Goal: Task Accomplishment & Management: Manage account settings

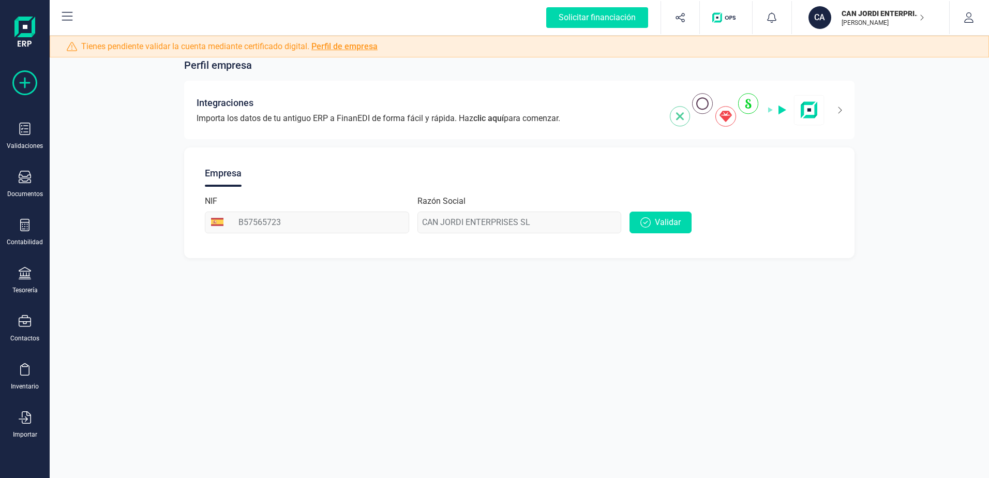
click at [23, 82] on icon at bounding box center [24, 82] width 25 height 25
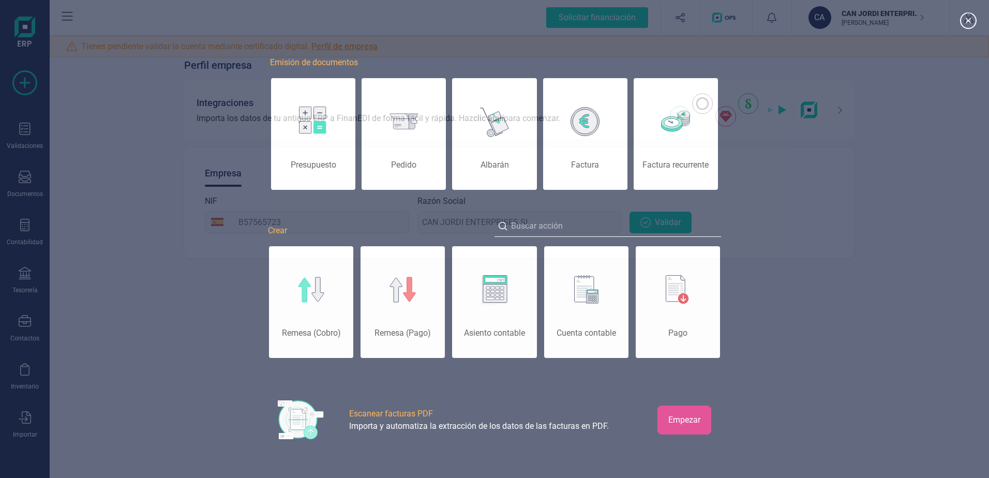
scroll to position [0, 52]
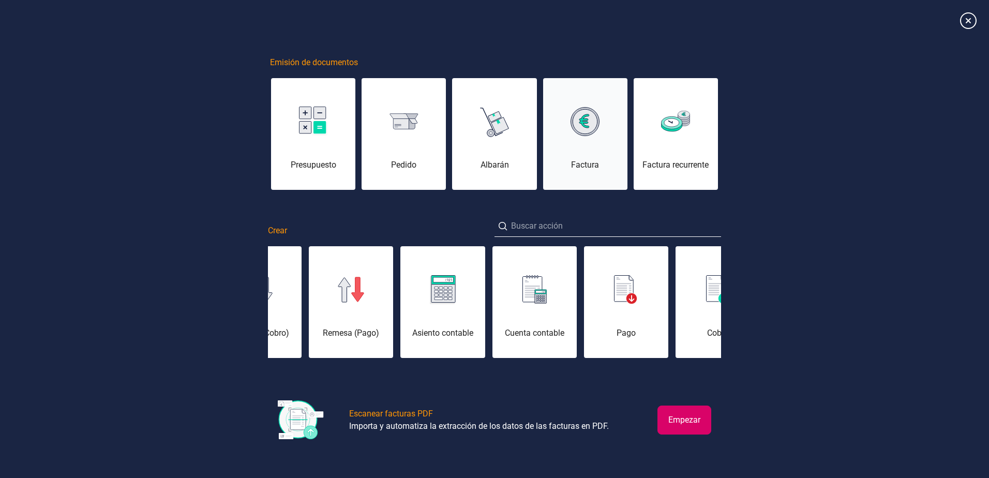
click at [576, 136] on div "Factura" at bounding box center [585, 140] width 84 height 62
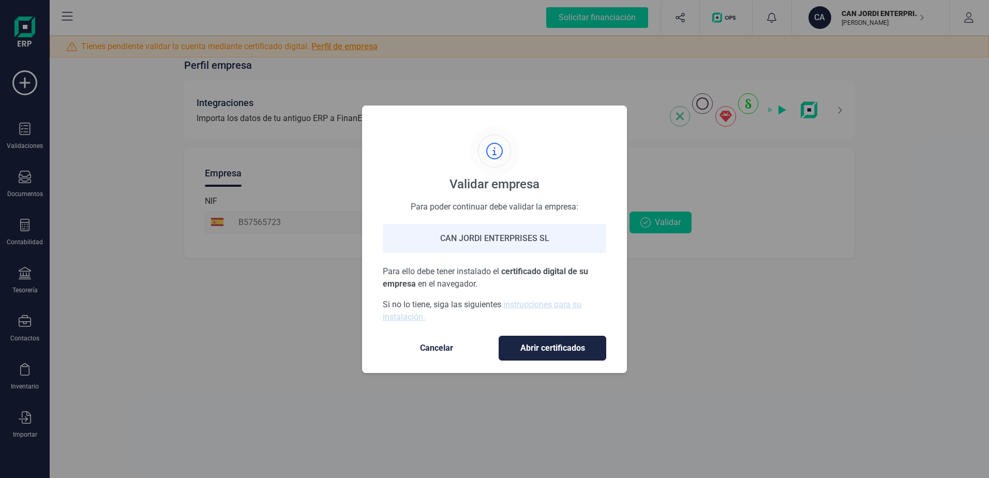
click at [443, 347] on span "Cancelar" at bounding box center [436, 348] width 87 height 12
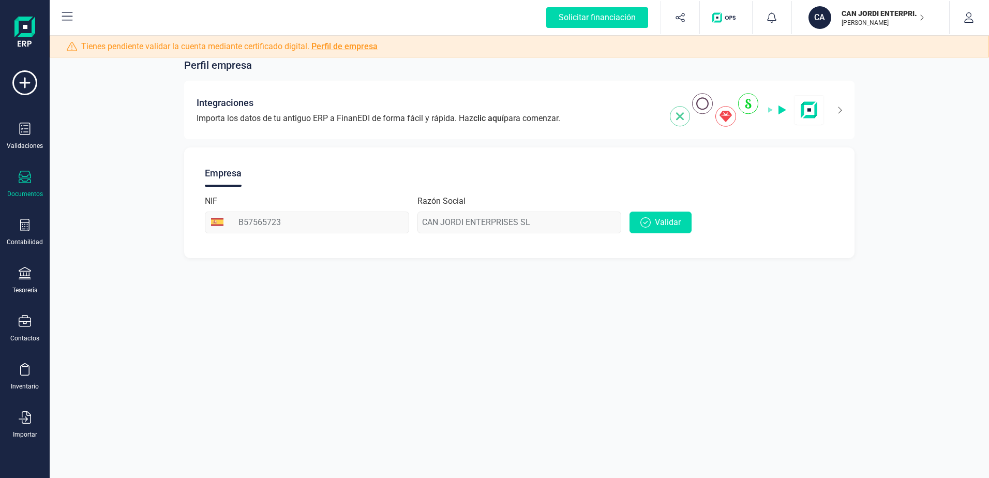
click at [33, 178] on div "Documentos" at bounding box center [24, 184] width 41 height 27
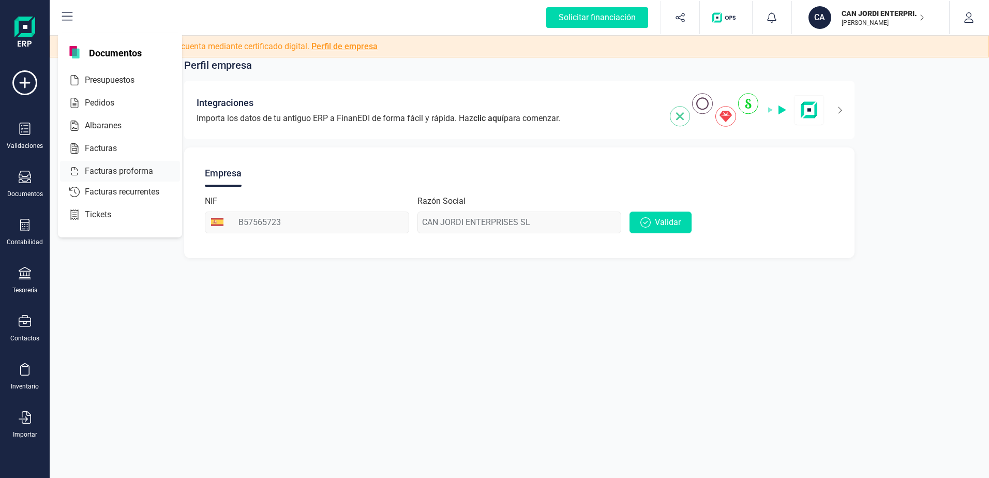
click at [106, 144] on span "Facturas" at bounding box center [108, 148] width 55 height 12
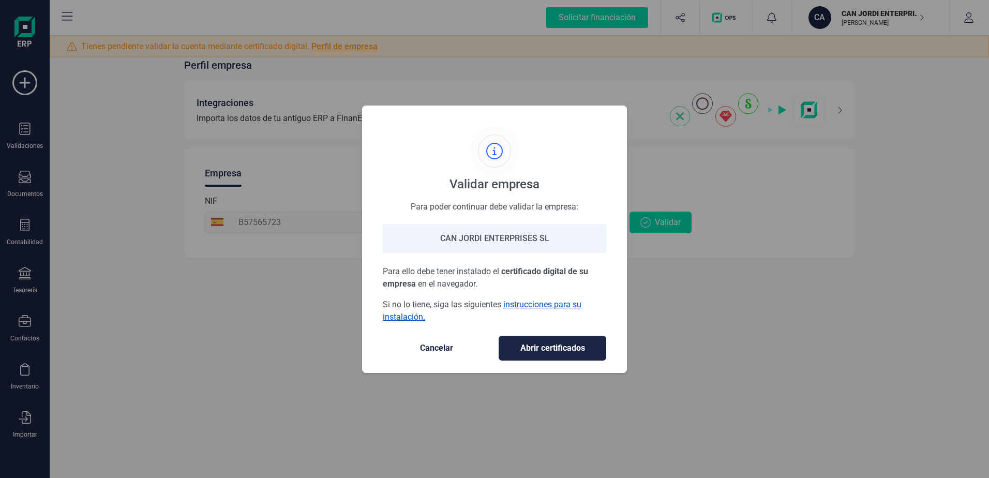
click at [520, 303] on link "instrucciones para su instalación." at bounding box center [482, 310] width 199 height 22
click at [503, 156] on div at bounding box center [494, 150] width 33 height 33
click at [451, 347] on span "Cancelar" at bounding box center [436, 348] width 87 height 12
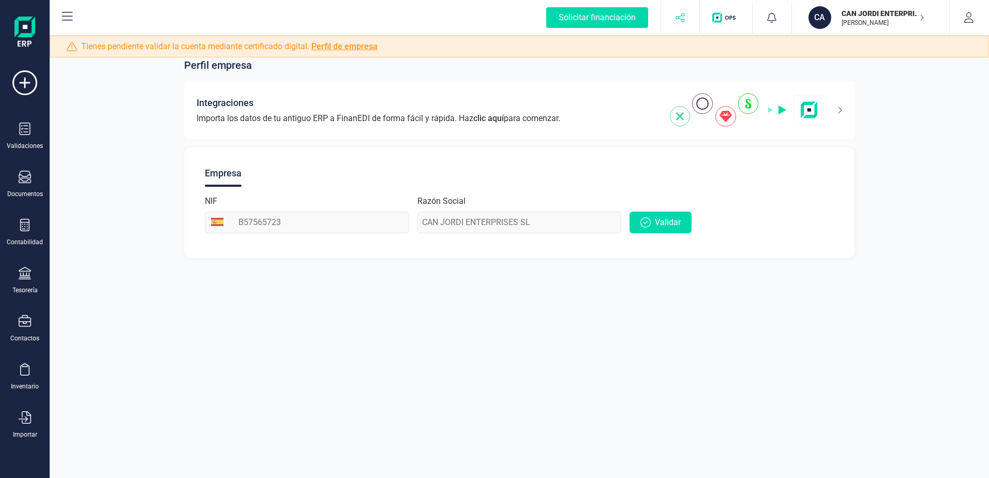
click at [678, 16] on icon "button" at bounding box center [680, 17] width 10 height 10
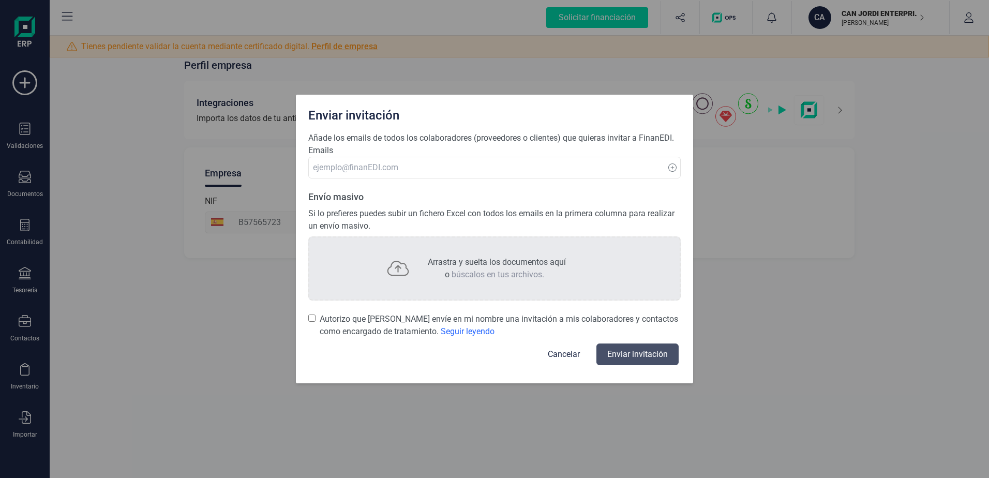
click at [570, 342] on button "Cancelar" at bounding box center [563, 354] width 57 height 25
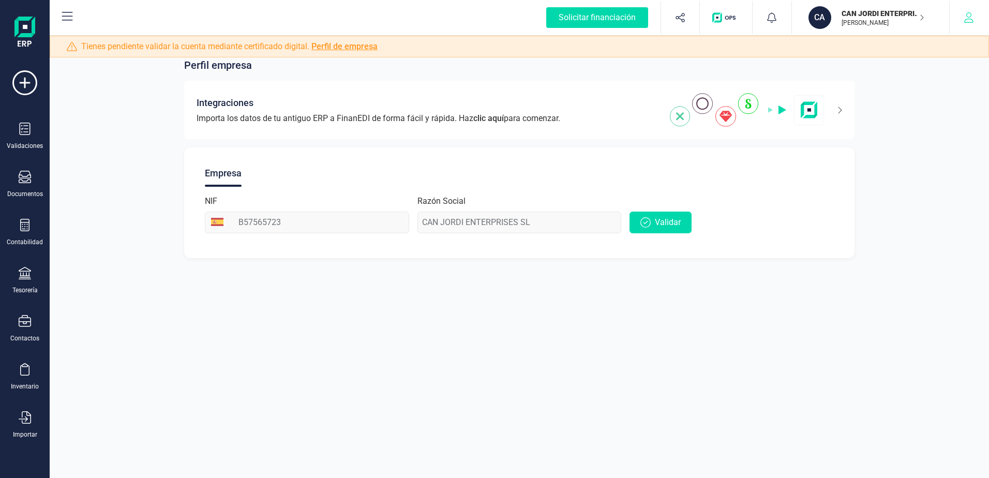
click at [967, 14] on icon "button" at bounding box center [968, 17] width 10 height 10
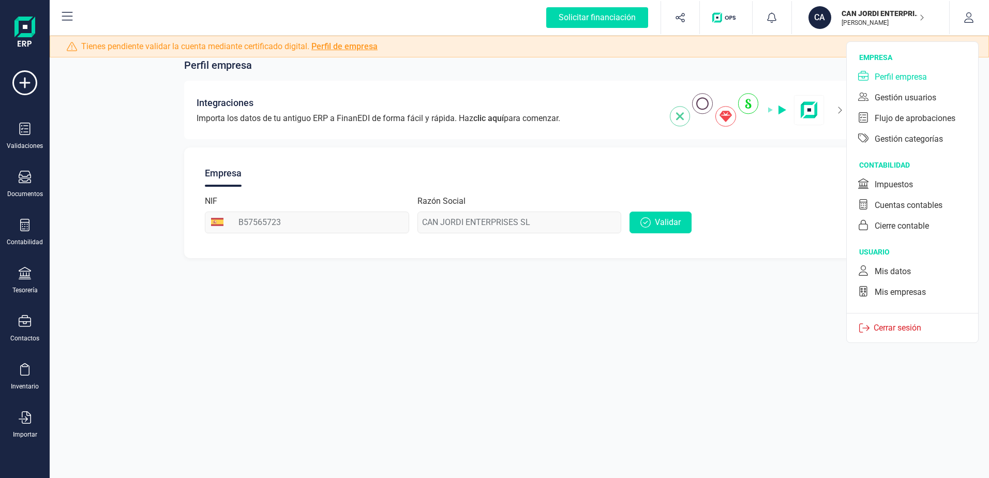
click at [74, 16] on button at bounding box center [67, 17] width 33 height 33
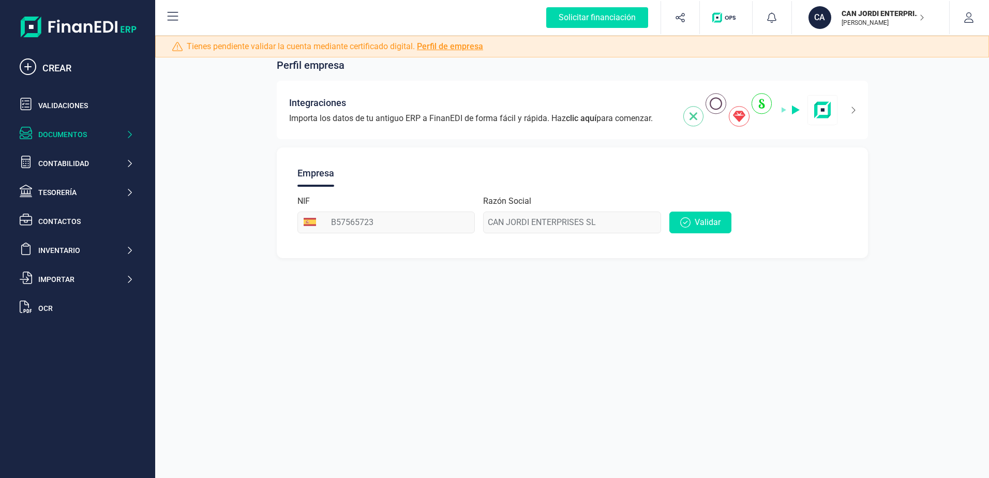
click at [71, 131] on div "Documentos" at bounding box center [81, 134] width 87 height 10
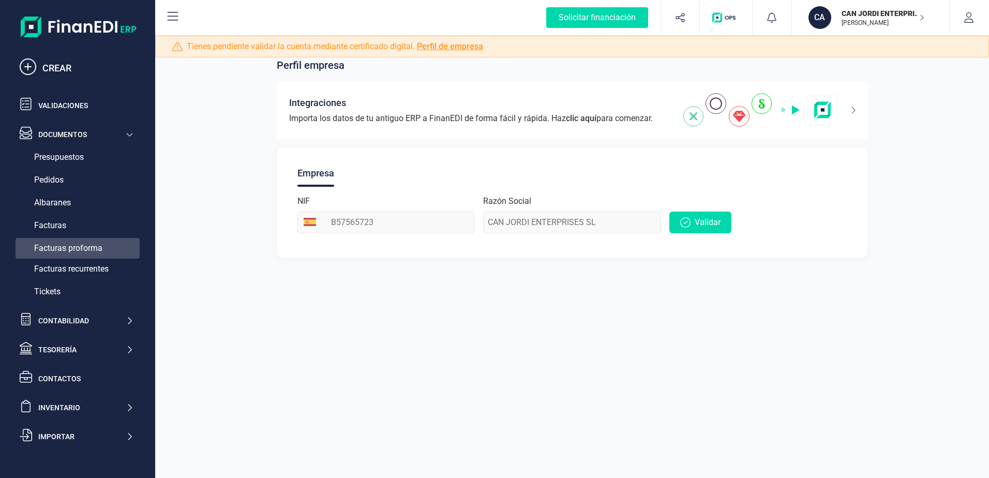
click at [68, 250] on span "Facturas proforma" at bounding box center [68, 248] width 68 height 12
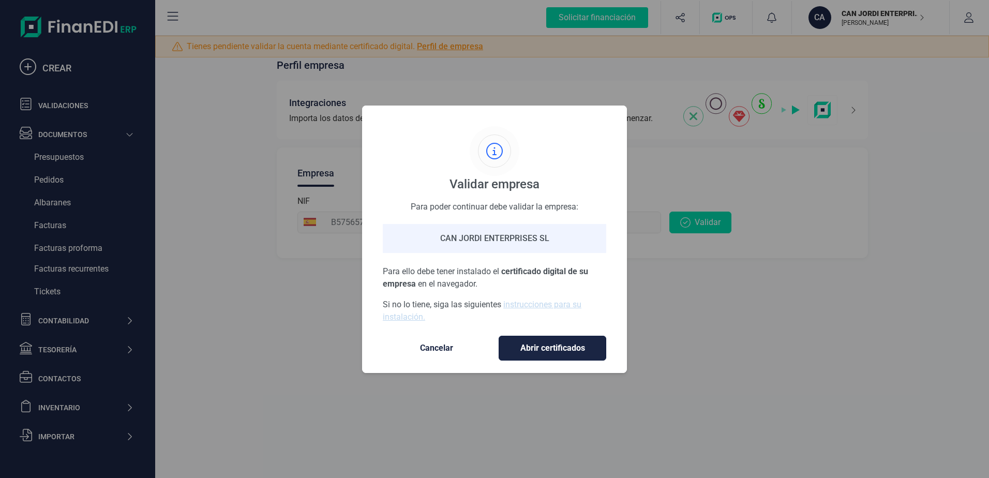
click at [552, 344] on span "Abrir certificados" at bounding box center [552, 348] width 86 height 12
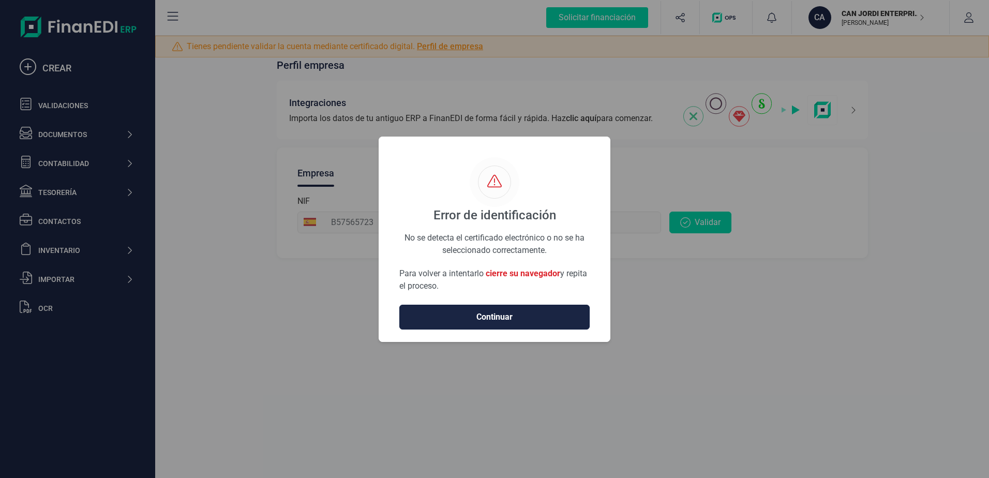
click at [516, 307] on button "Continuar" at bounding box center [494, 317] width 190 height 25
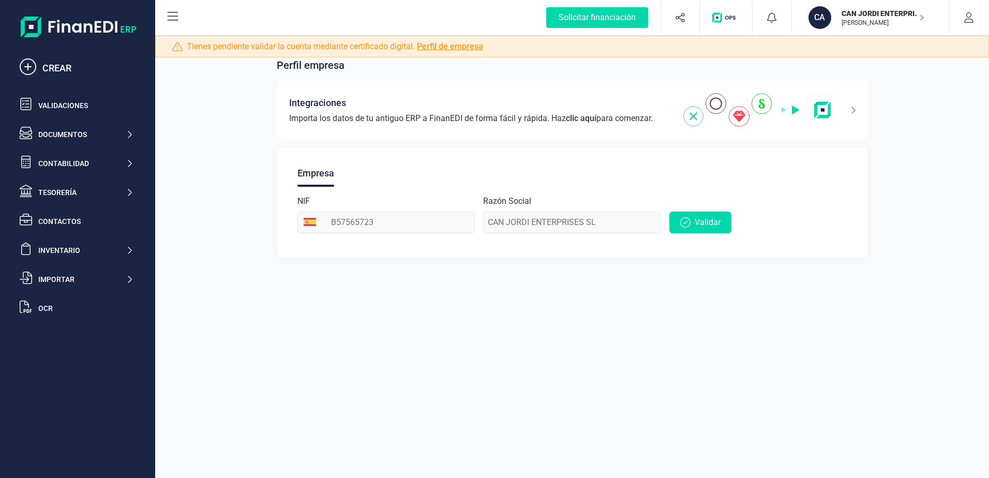
click at [865, 18] on p "CAN JORDI ENTERPRISES SL" at bounding box center [882, 13] width 83 height 10
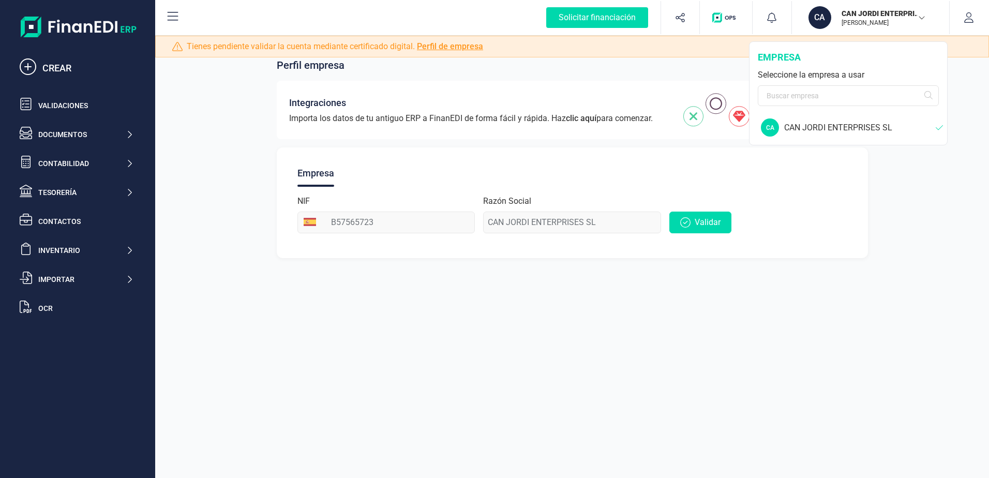
click at [874, 128] on div "CAN JORDI ENTERPRISES SL" at bounding box center [859, 127] width 151 height 12
click at [964, 18] on icon "button" at bounding box center [968, 17] width 10 height 10
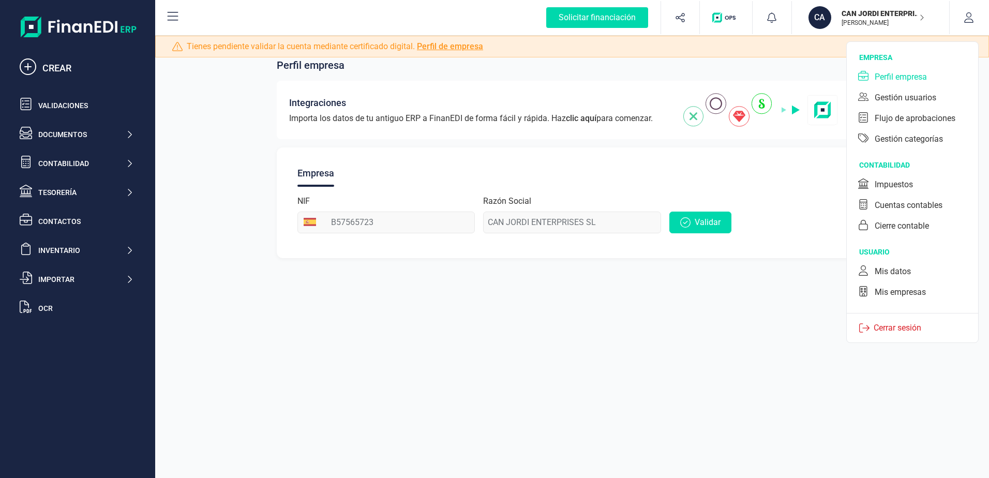
click at [913, 76] on div "Perfil empresa" at bounding box center [900, 77] width 52 height 12
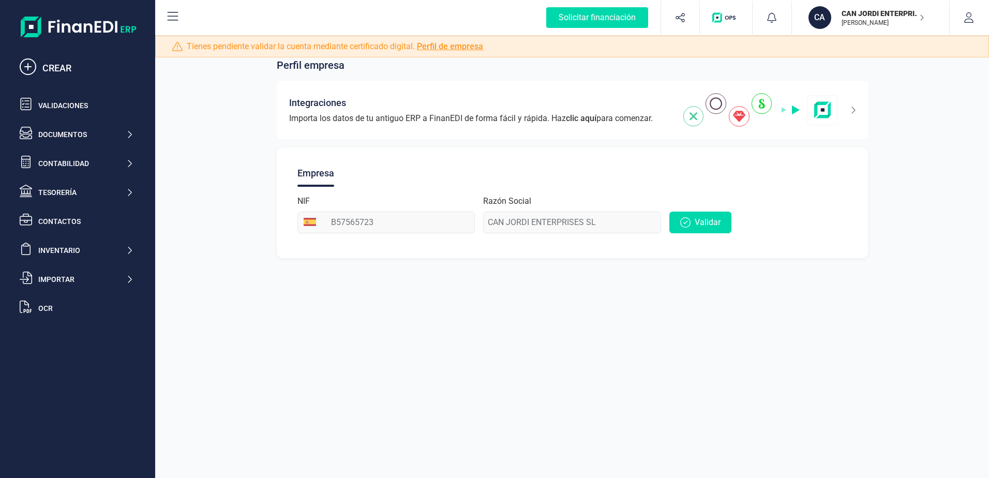
click at [814, 17] on div "CA" at bounding box center [819, 17] width 23 height 23
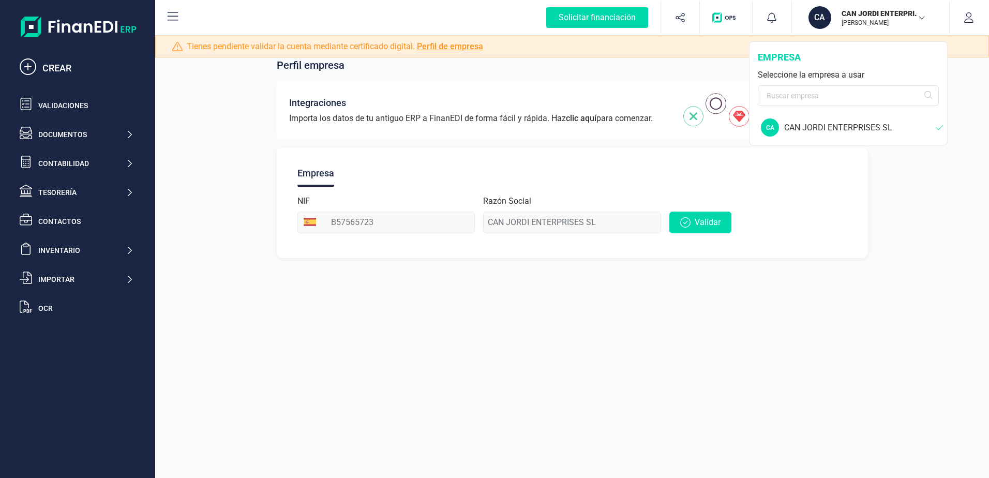
click at [922, 20] on div "CAN JORDI ENTERPRISES SL [PERSON_NAME]" at bounding box center [878, 17] width 91 height 23
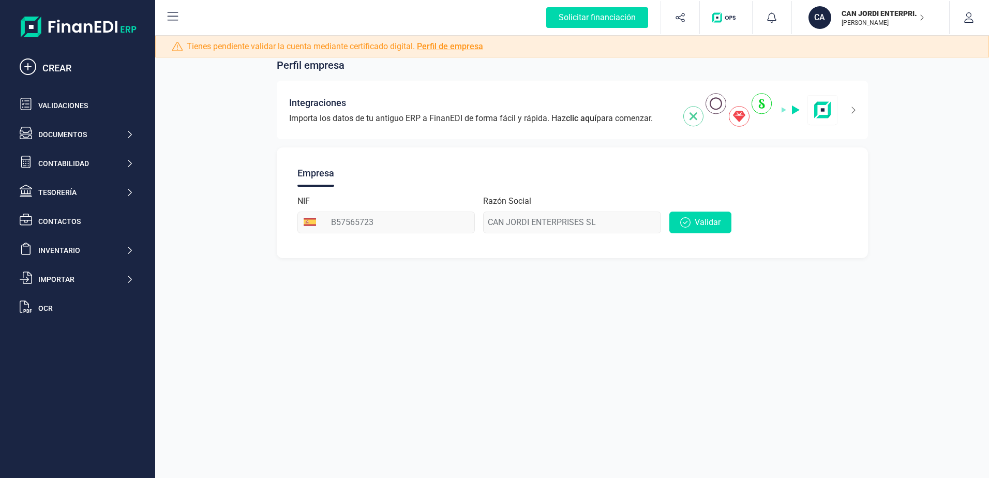
click at [922, 20] on icon "button" at bounding box center [921, 17] width 5 height 8
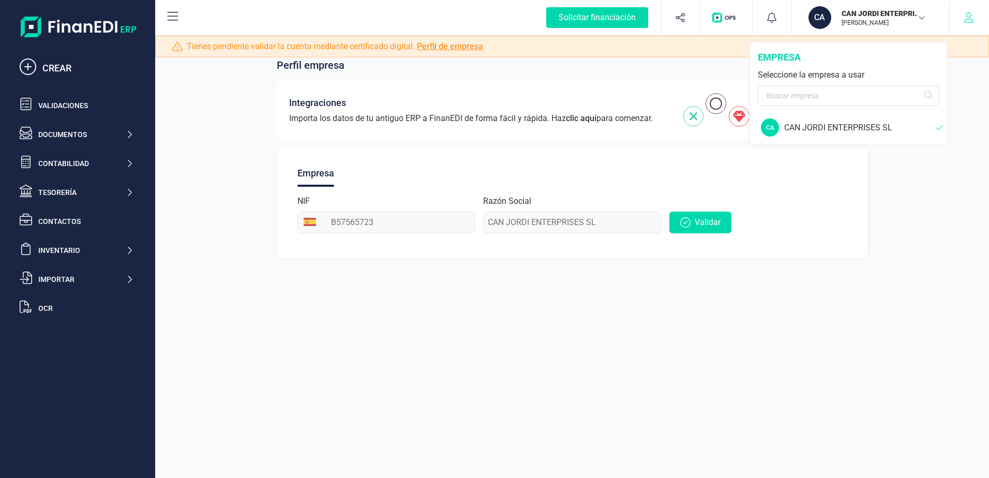
click at [967, 23] on button "button" at bounding box center [968, 17] width 39 height 33
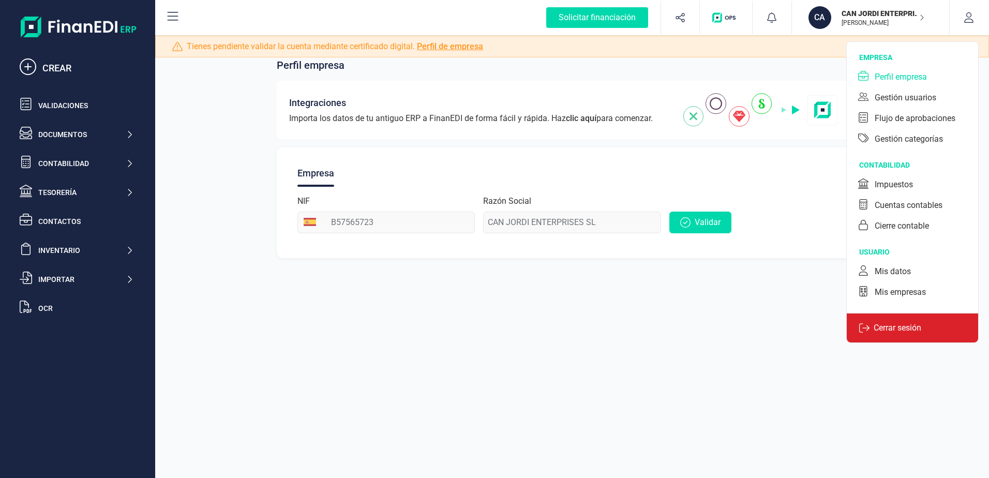
click at [886, 330] on p "Cerrar sesión" at bounding box center [897, 328] width 56 height 12
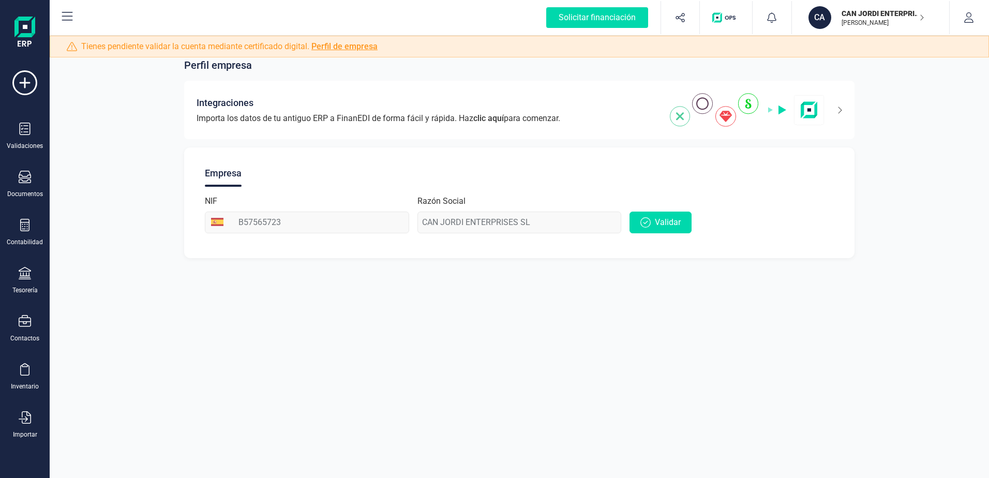
click at [722, 16] on img "button" at bounding box center [725, 17] width 27 height 10
click at [841, 14] on p "CAN JORDI ENTERPRISES SL" at bounding box center [882, 13] width 83 height 10
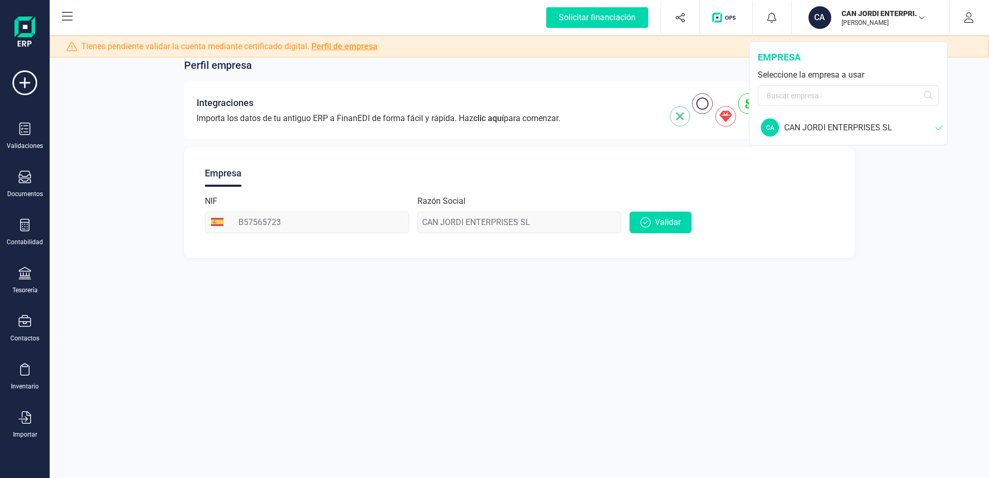
click at [809, 126] on div "CAN JORDI ENTERPRISES SL" at bounding box center [859, 127] width 151 height 12
click at [775, 128] on div "CA" at bounding box center [770, 127] width 18 height 18
click at [975, 15] on button "button" at bounding box center [968, 17] width 39 height 33
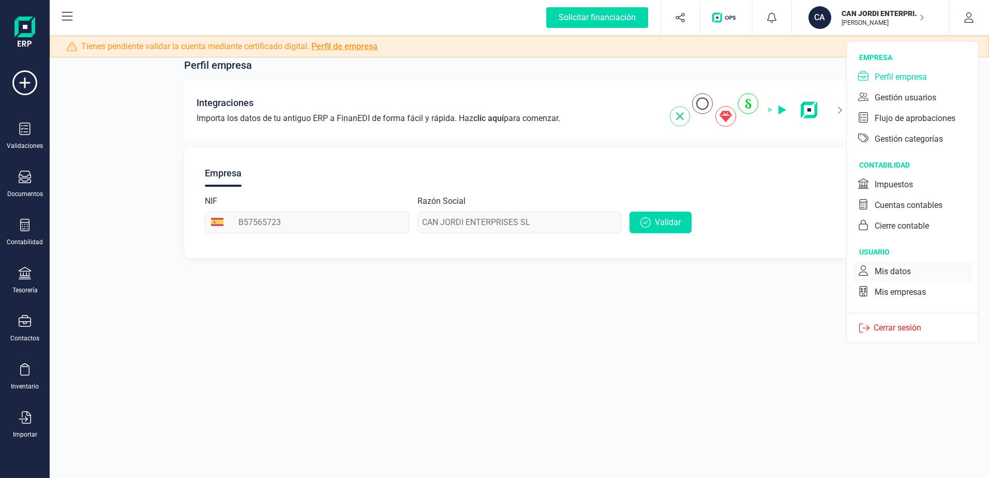
click at [906, 270] on div "Mis datos" at bounding box center [892, 271] width 36 height 12
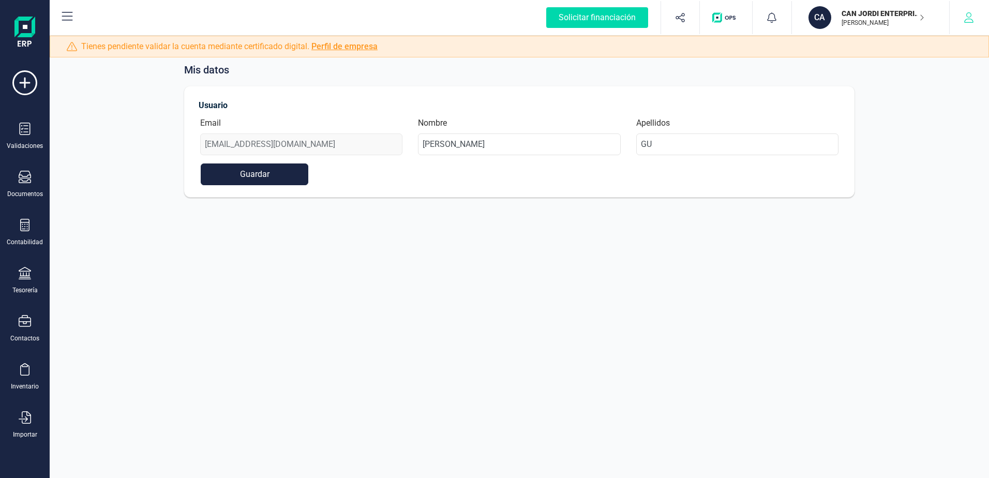
click at [984, 18] on button "button" at bounding box center [968, 17] width 39 height 33
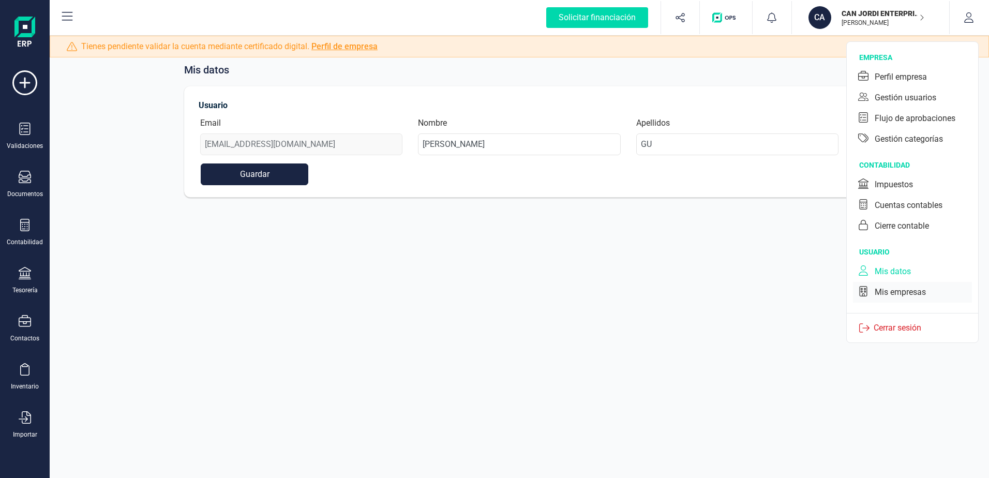
click at [910, 290] on div "Mis empresas" at bounding box center [899, 292] width 51 height 12
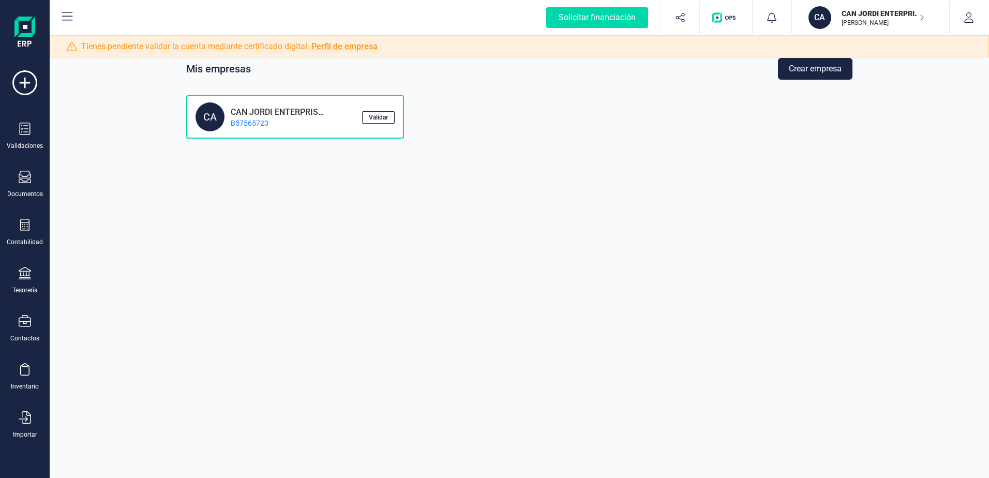
click at [287, 116] on div "CAN JORDI ENTERPRISES SL B57565723" at bounding box center [278, 117] width 108 height 22
click at [216, 118] on div "CA" at bounding box center [209, 116] width 29 height 29
click at [259, 124] on p "B57565723" at bounding box center [273, 123] width 99 height 10
click at [263, 121] on p "B57565723" at bounding box center [273, 123] width 99 height 10
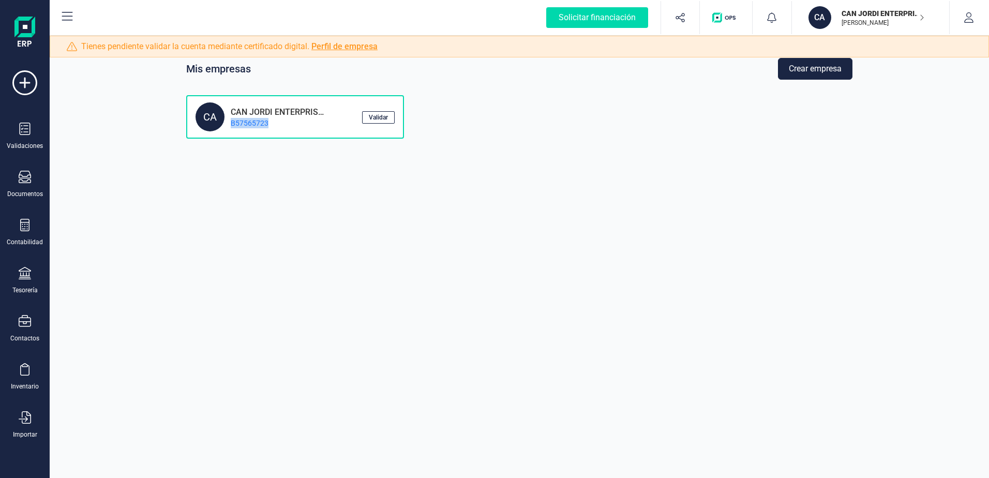
drag, startPoint x: 263, startPoint y: 121, endPoint x: 291, endPoint y: 127, distance: 28.6
click at [291, 127] on p "B57565723" at bounding box center [273, 123] width 99 height 10
click at [808, 72] on button "Crear empresa" at bounding box center [815, 69] width 74 height 22
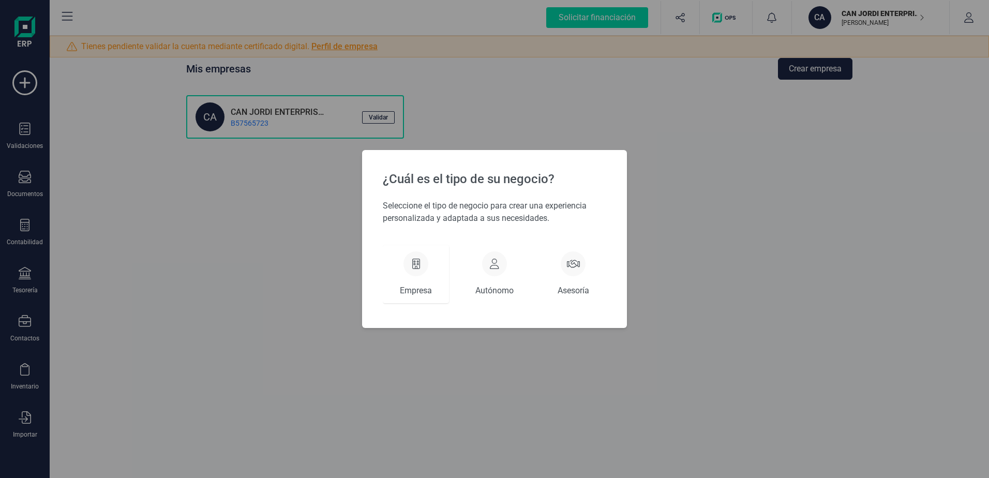
click at [429, 267] on div "Empresa" at bounding box center [416, 274] width 66 height 58
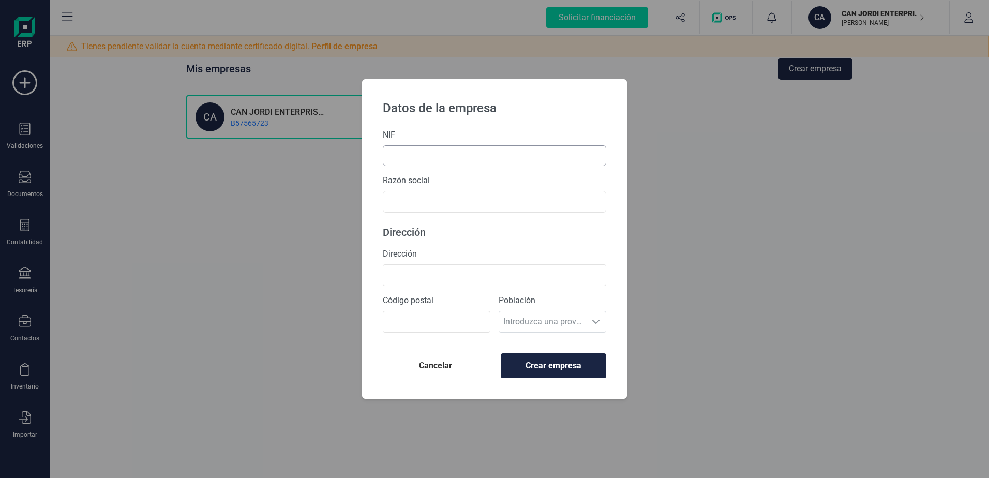
click at [444, 162] on input "text" at bounding box center [494, 155] width 223 height 21
click at [427, 200] on input "text" at bounding box center [494, 202] width 223 height 22
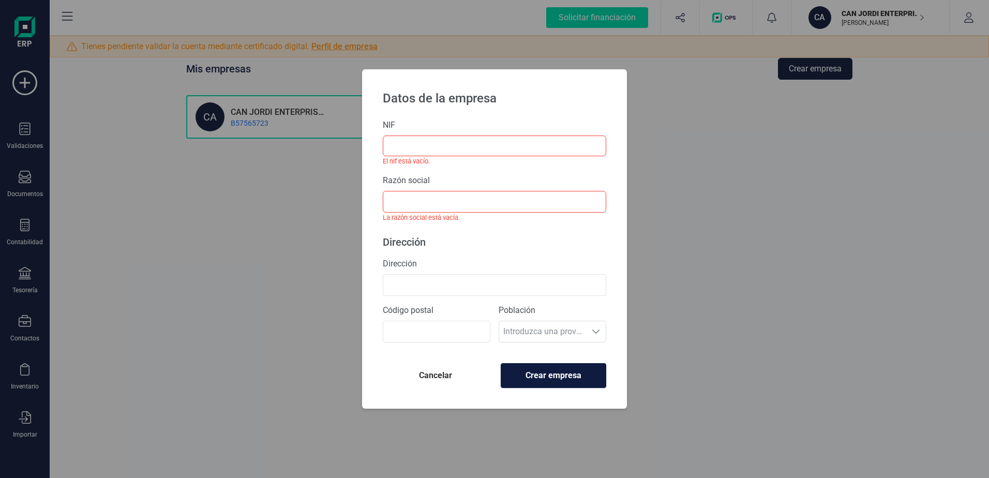
click at [572, 363] on button "Crear empresa" at bounding box center [552, 375] width 105 height 25
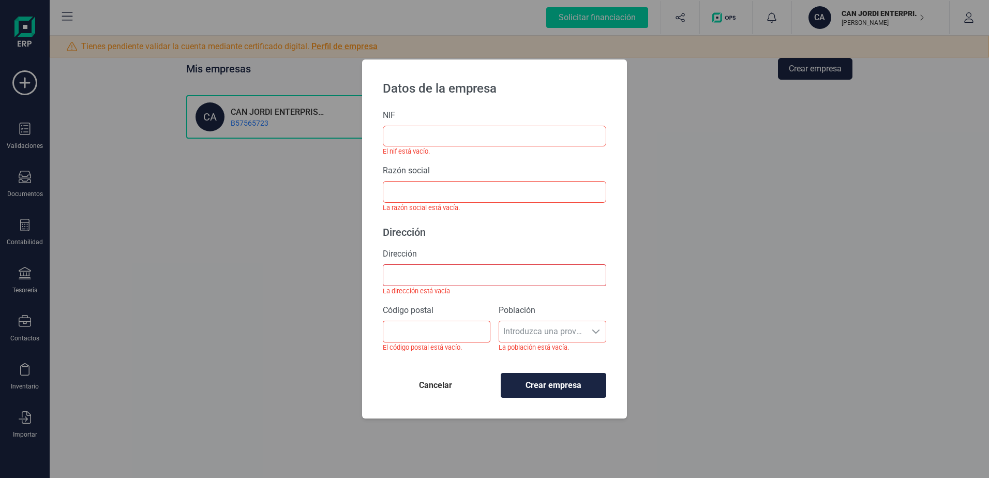
click at [447, 383] on span "Cancelar" at bounding box center [435, 385] width 89 height 12
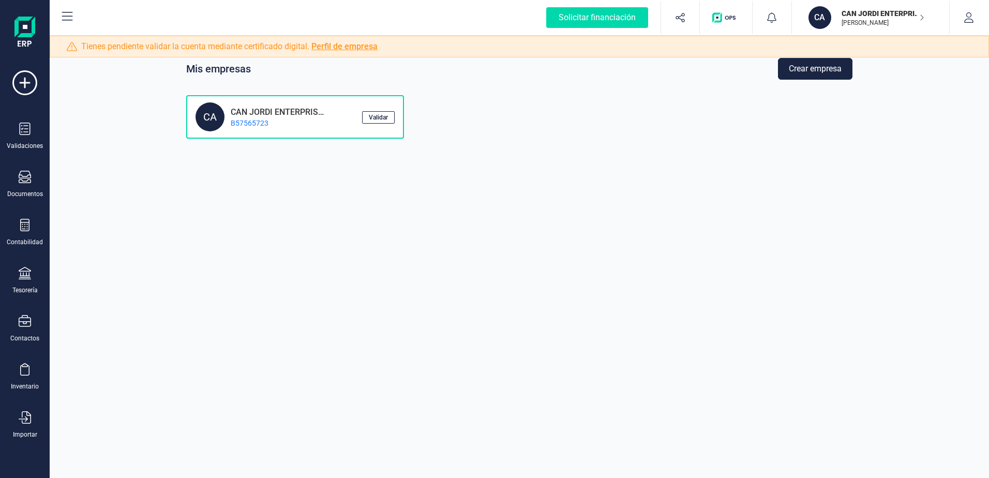
click at [64, 10] on icon at bounding box center [67, 16] width 12 height 12
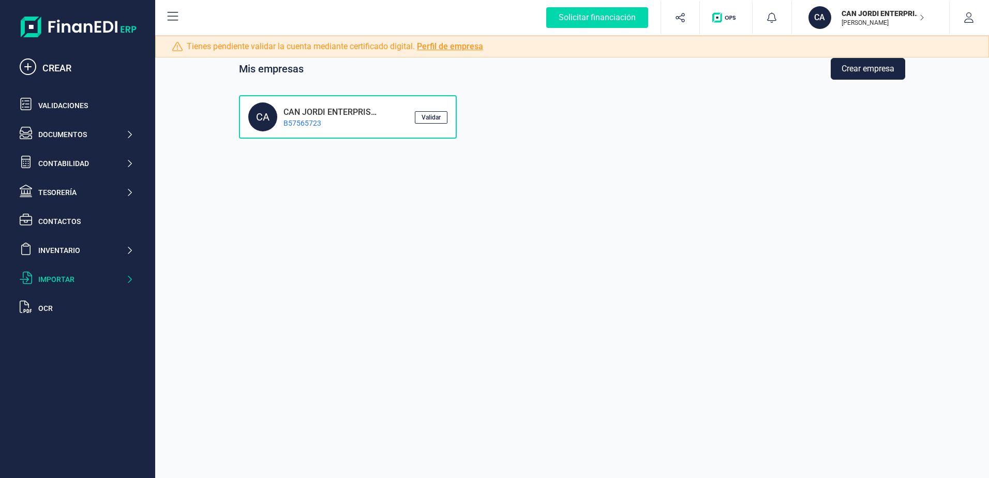
click at [73, 280] on div "Importar" at bounding box center [81, 279] width 87 height 10
click at [60, 300] on span "Facturas" at bounding box center [50, 302] width 32 height 12
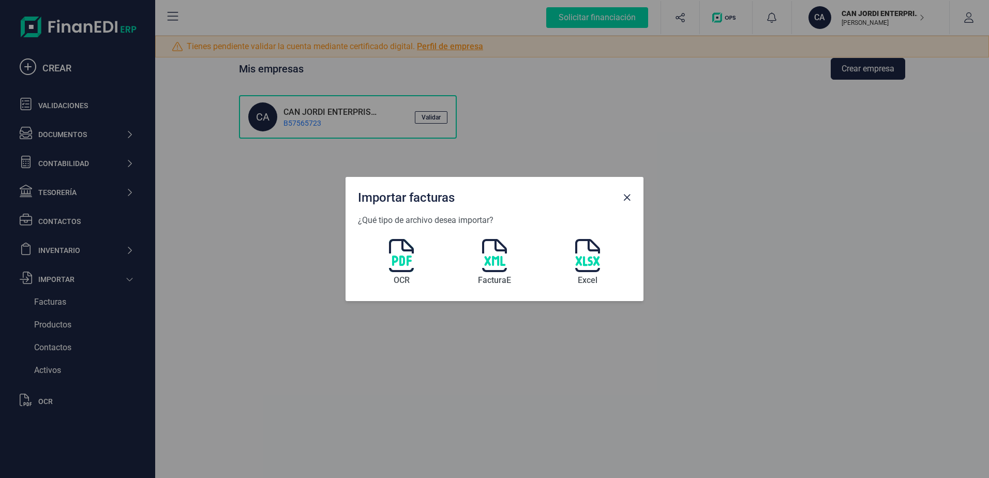
click at [535, 333] on div "Importar facturas ¿Qué tipo de archivo desea importar? OCR FacturaE Excel" at bounding box center [494, 239] width 989 height 478
click at [623, 201] on span "Close" at bounding box center [626, 197] width 8 height 8
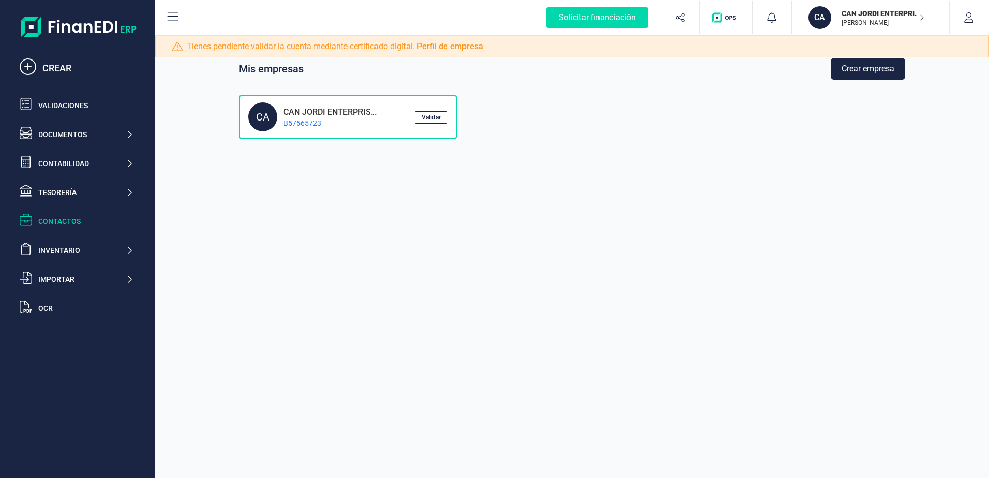
click at [86, 216] on div "Contactos" at bounding box center [85, 221] width 95 height 10
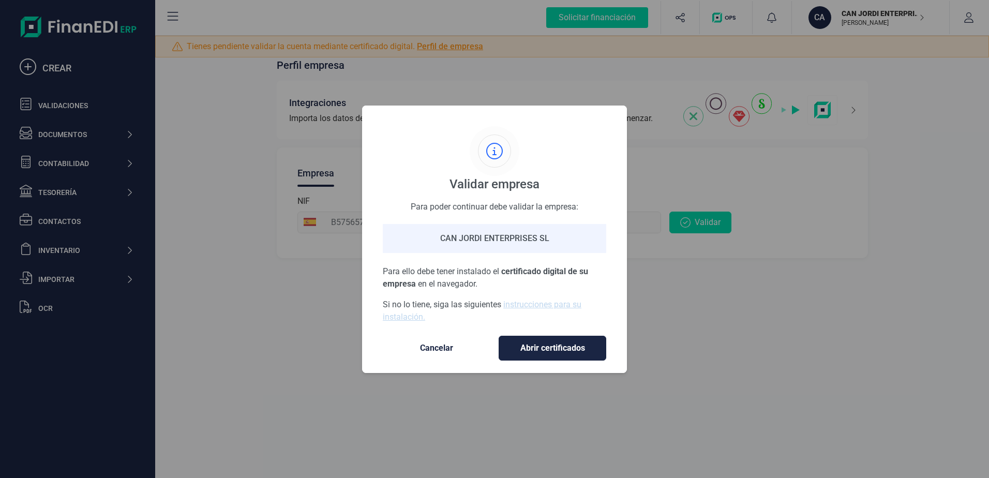
click at [450, 346] on span "Cancelar" at bounding box center [436, 348] width 87 height 12
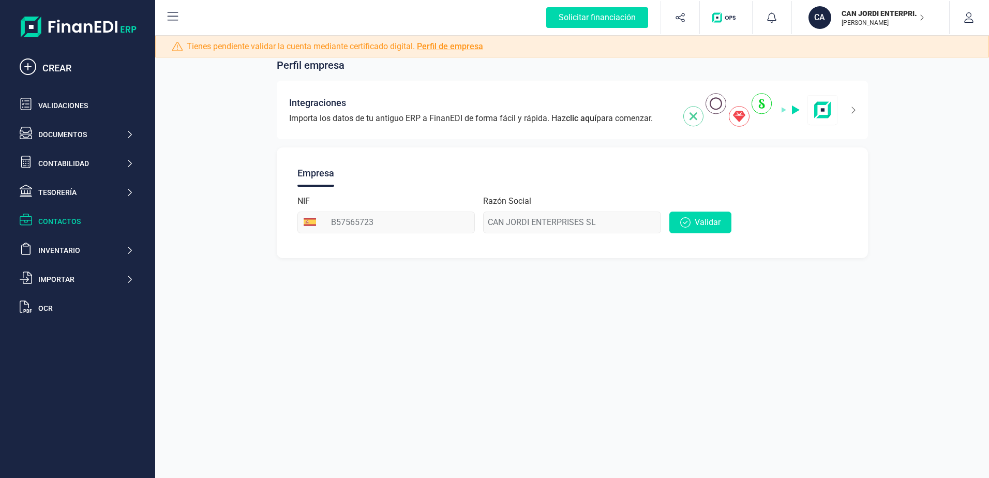
click at [70, 222] on div "Contactos" at bounding box center [85, 221] width 95 height 10
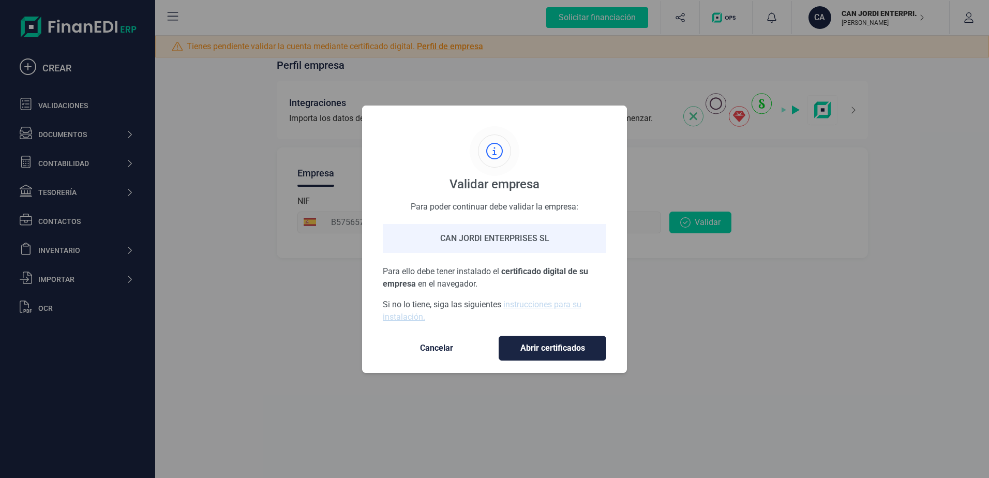
click at [444, 349] on span "Cancelar" at bounding box center [436, 348] width 87 height 12
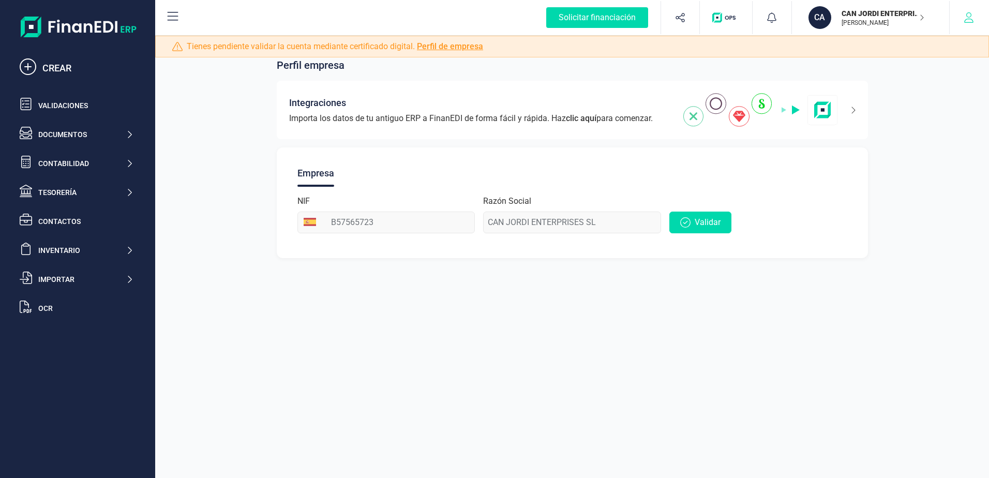
click at [970, 12] on button "button" at bounding box center [968, 17] width 39 height 33
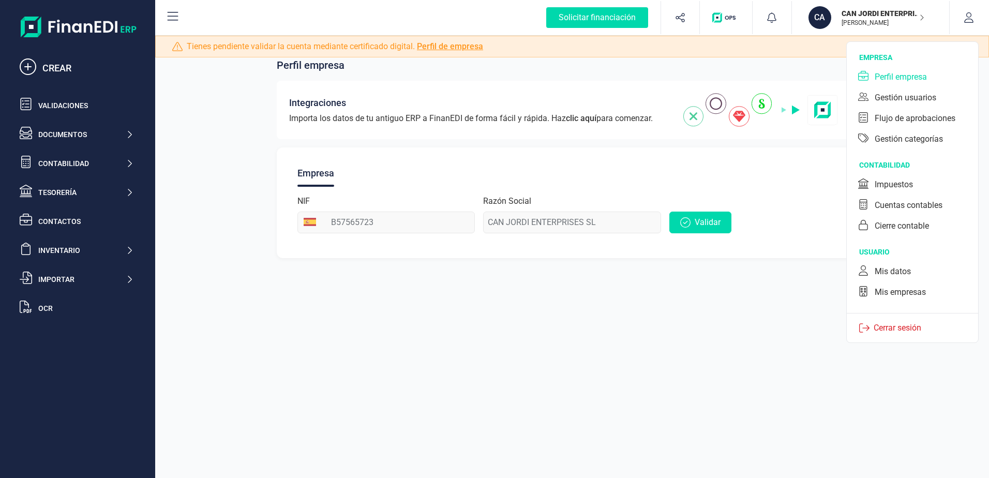
click at [496, 356] on div "Perfil empresa Integraciones Importa los datos de tu antiguo ERP a FinanEDI de …" at bounding box center [571, 239] width 833 height 478
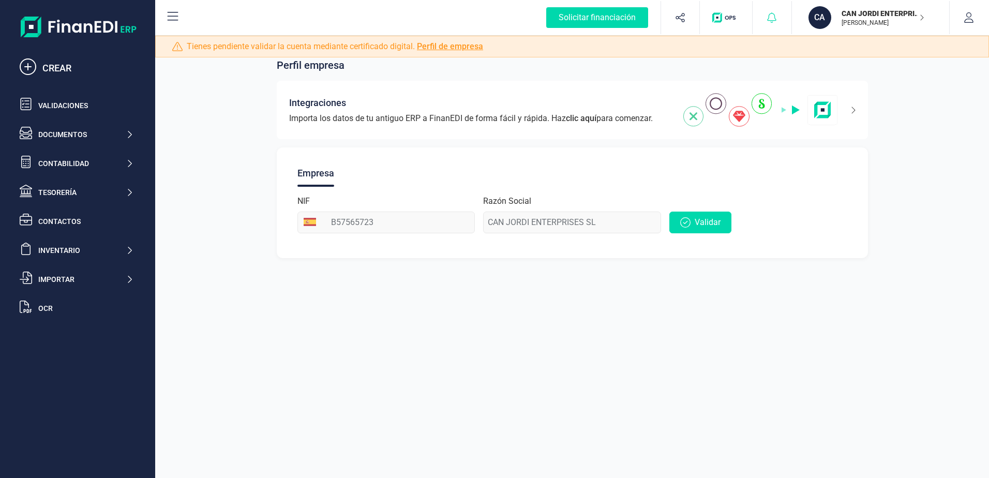
click at [767, 18] on icon at bounding box center [771, 17] width 10 height 10
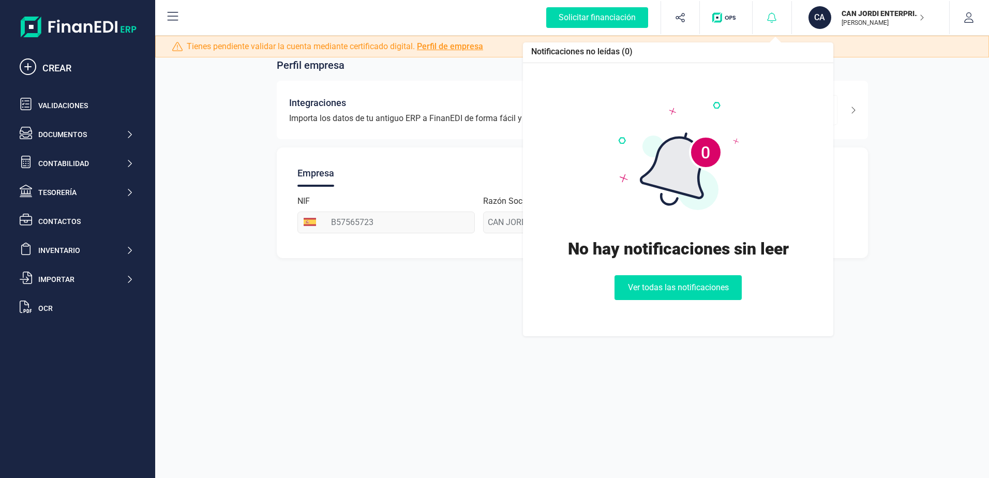
click at [765, 17] on div at bounding box center [771, 17] width 39 height 33
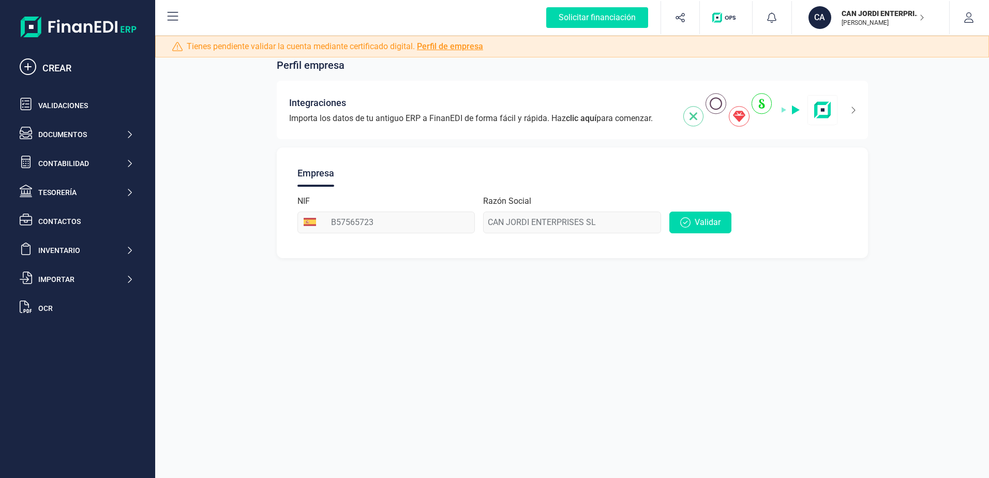
click at [848, 20] on p "[PERSON_NAME]" at bounding box center [882, 23] width 83 height 8
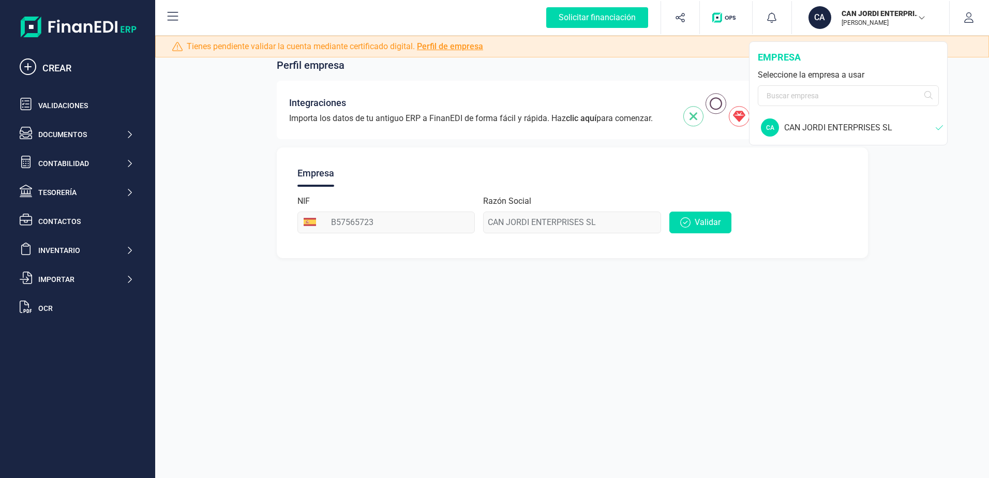
click at [845, 19] on p "[PERSON_NAME]" at bounding box center [882, 23] width 83 height 8
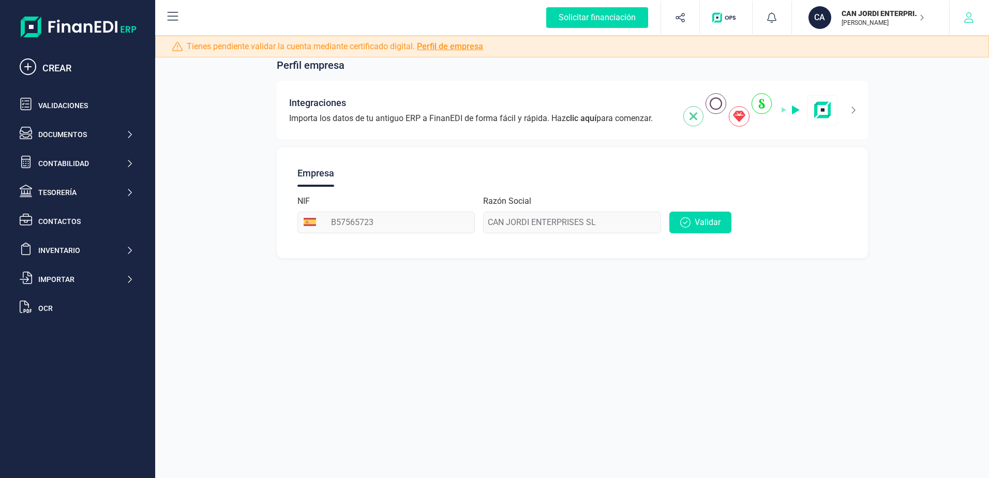
click at [966, 16] on icon "button" at bounding box center [968, 17] width 9 height 10
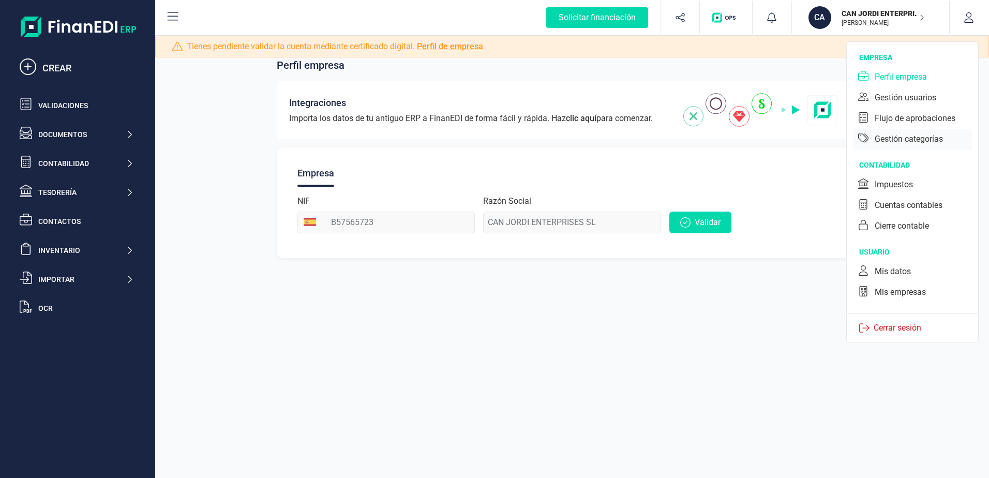
click at [912, 138] on div "Gestión categorías" at bounding box center [908, 139] width 68 height 12
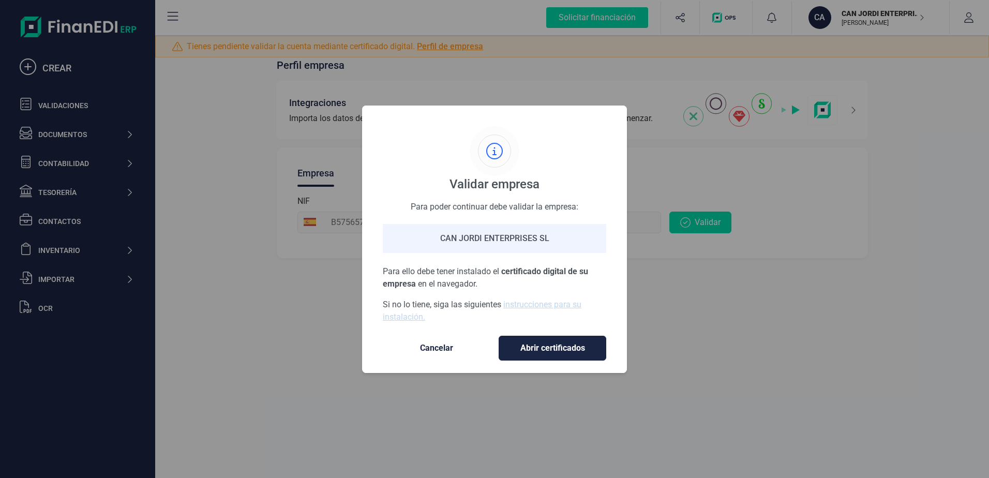
click at [433, 348] on span "Cancelar" at bounding box center [436, 348] width 87 height 12
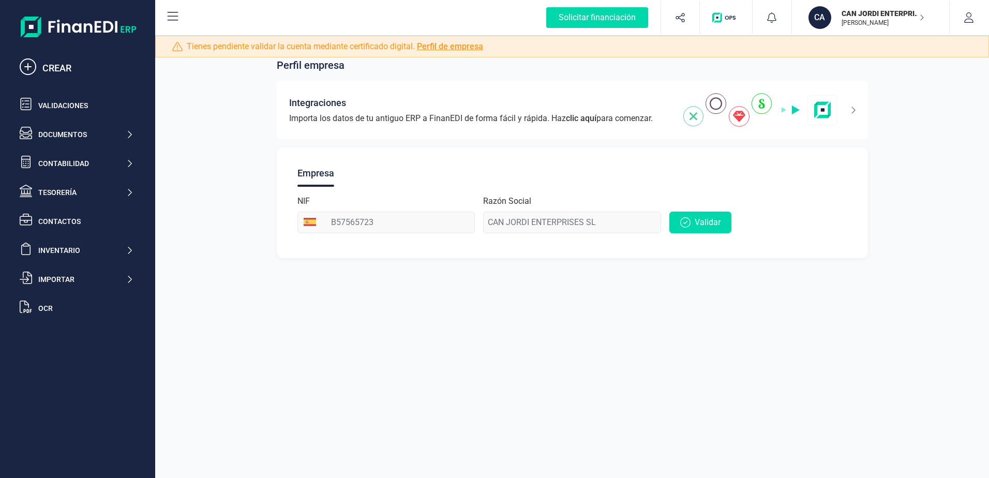
click at [881, 21] on p "[PERSON_NAME]" at bounding box center [882, 23] width 83 height 8
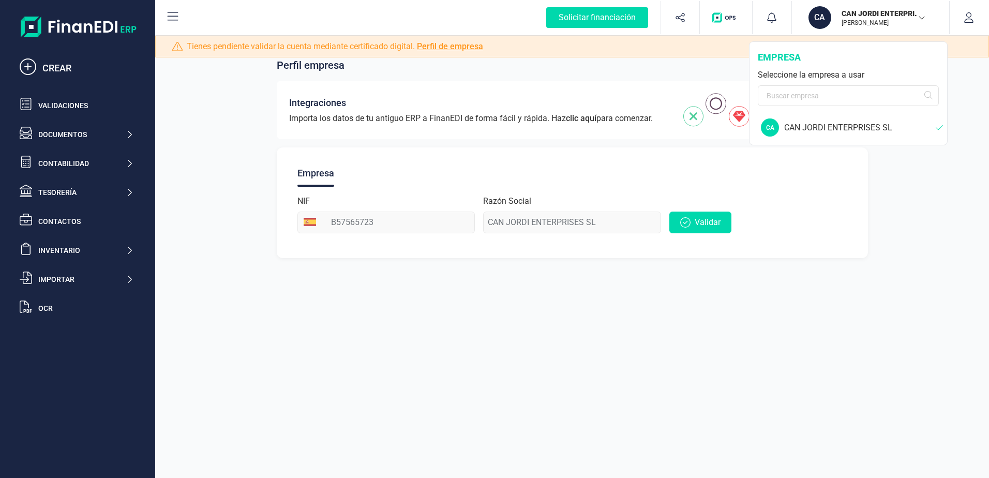
click at [920, 17] on icon "button" at bounding box center [921, 17] width 8 height 5
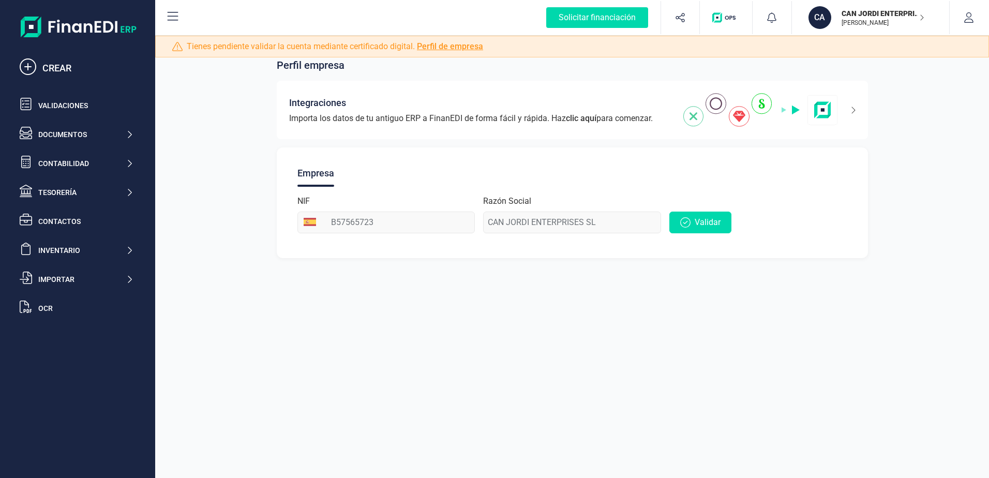
click at [921, 17] on icon "button" at bounding box center [921, 17] width 5 height 8
click at [969, 17] on icon "button" at bounding box center [968, 17] width 9 height 10
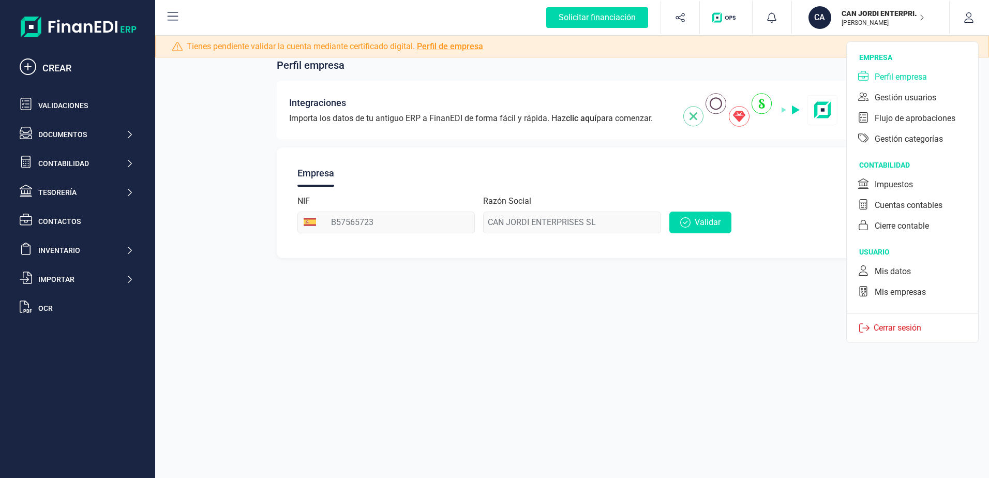
click at [908, 78] on div "Perfil empresa" at bounding box center [900, 77] width 52 height 12
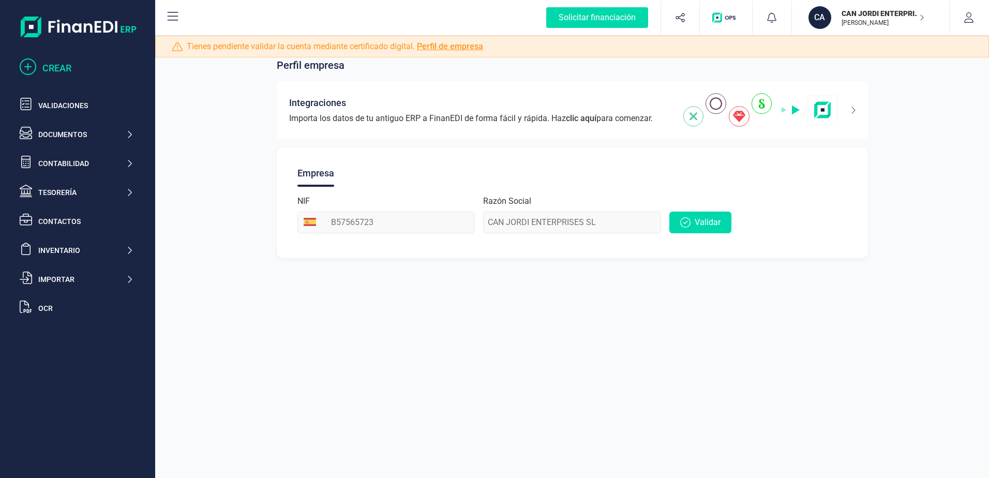
click at [32, 67] on icon at bounding box center [28, 66] width 17 height 17
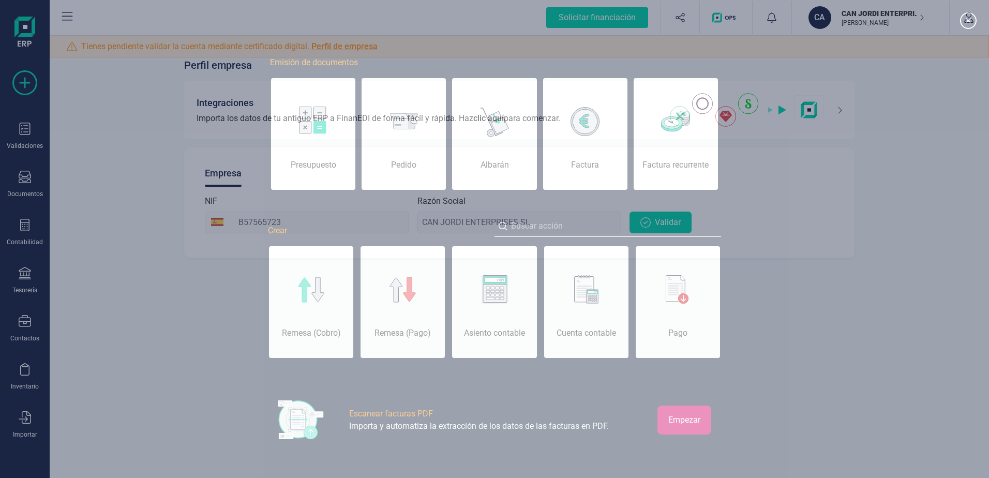
scroll to position [0, 52]
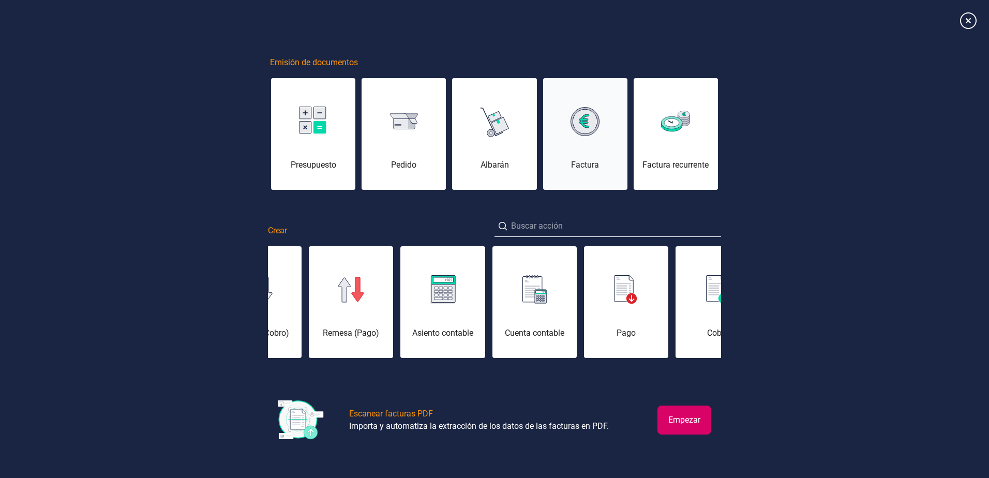
click at [582, 155] on div "Factura" at bounding box center [585, 140] width 84 height 62
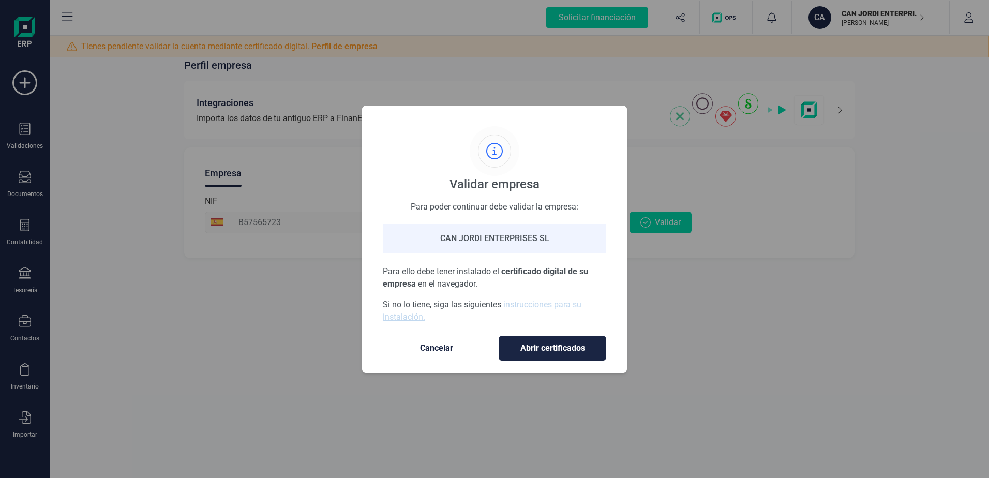
click at [451, 345] on span "Cancelar" at bounding box center [436, 348] width 87 height 12
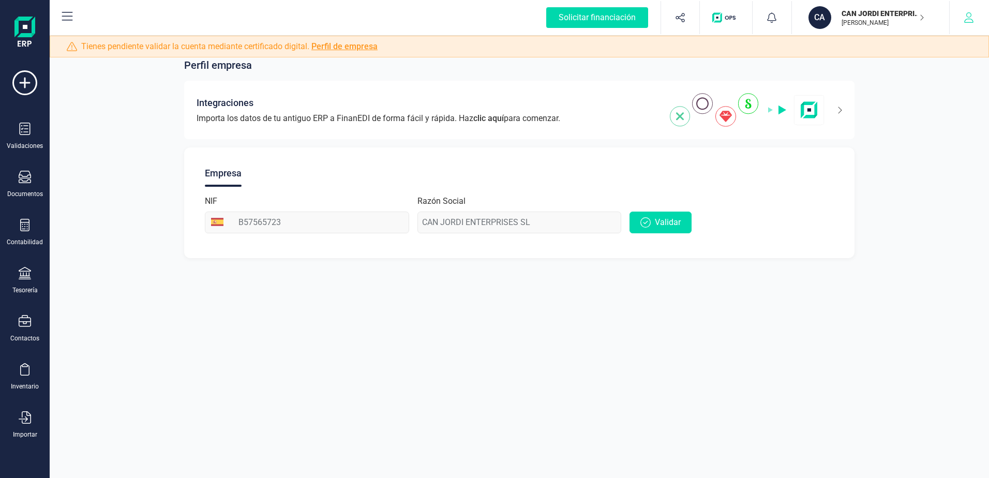
click at [963, 20] on button "button" at bounding box center [968, 17] width 39 height 33
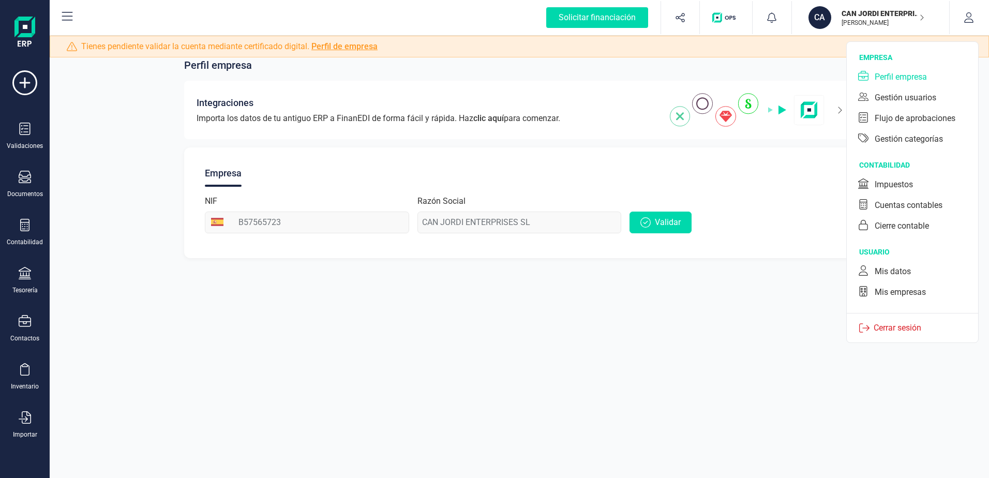
click at [71, 17] on icon at bounding box center [67, 16] width 12 height 12
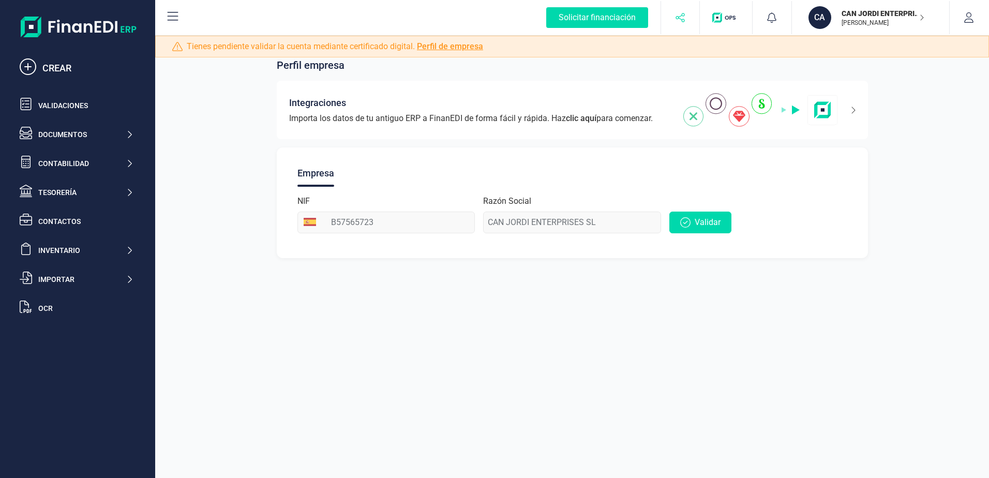
click at [681, 14] on icon "button" at bounding box center [679, 17] width 9 height 9
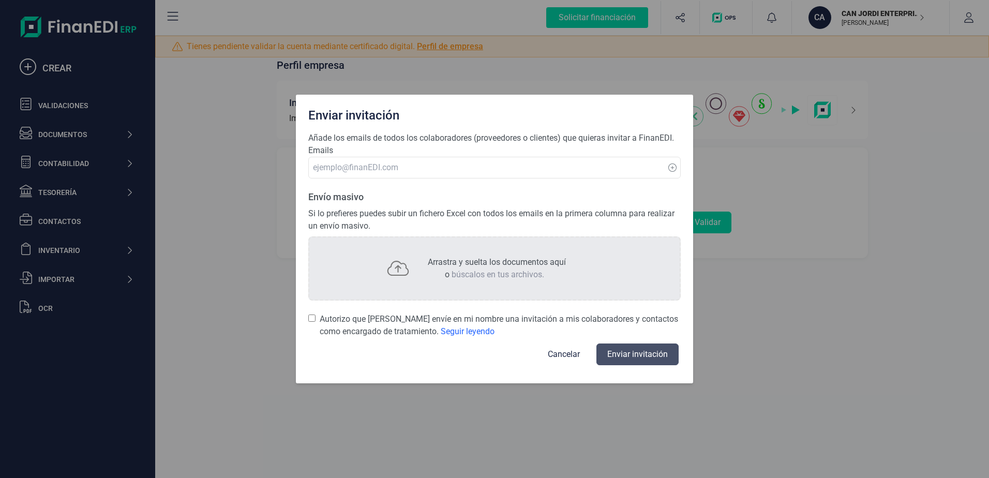
click at [563, 351] on button "Cancelar" at bounding box center [563, 354] width 57 height 25
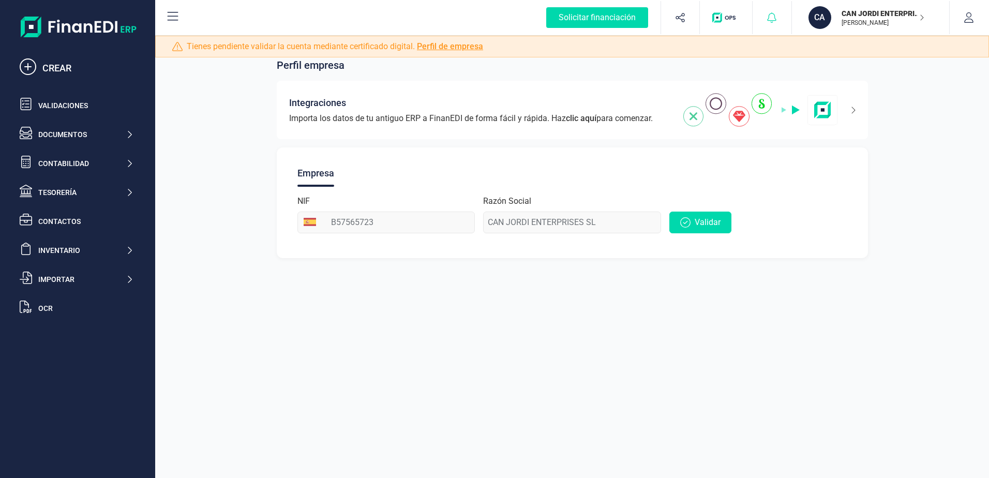
click at [773, 13] on icon at bounding box center [771, 17] width 10 height 10
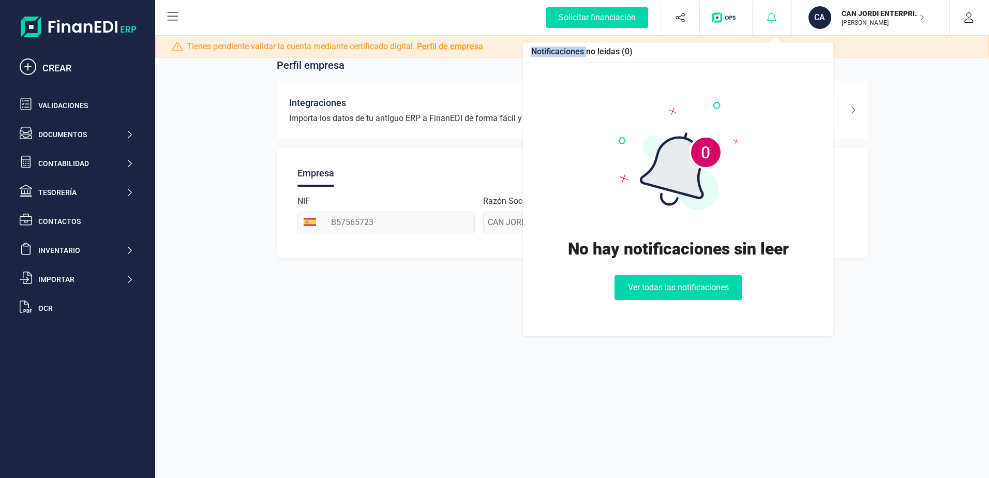
click at [773, 13] on icon at bounding box center [771, 17] width 10 height 10
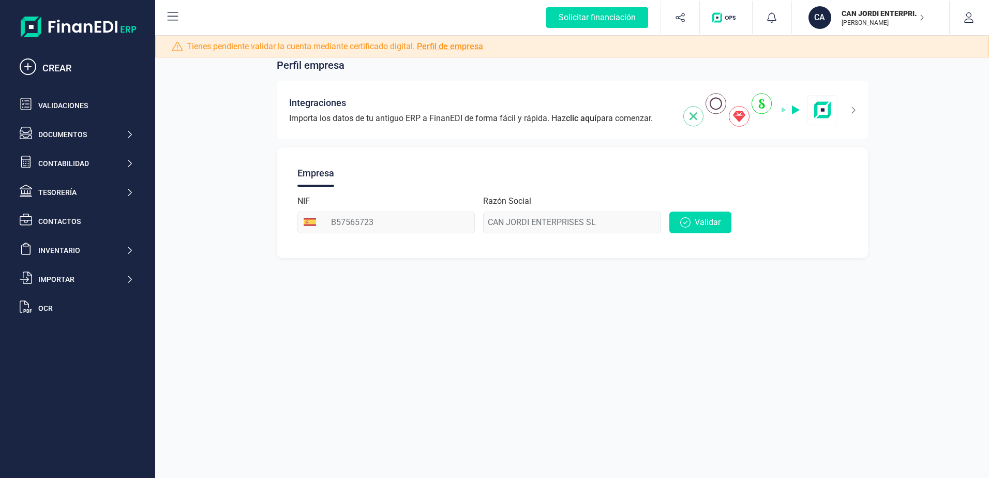
click at [881, 18] on p "CAN JORDI ENTERPRISES SL" at bounding box center [882, 13] width 83 height 10
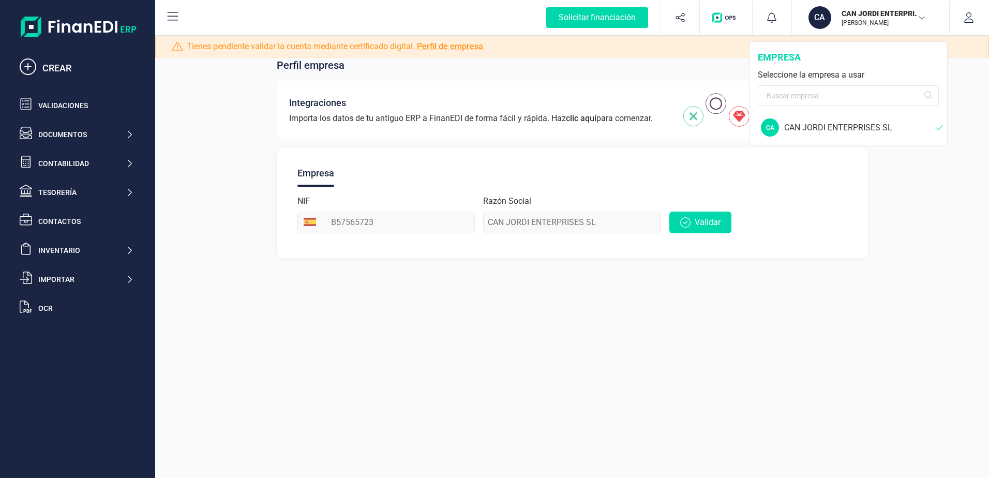
click at [859, 126] on div "CAN JORDI ENTERPRISES SL" at bounding box center [859, 127] width 151 height 12
click at [791, 125] on div "CAN JORDI ENTERPRISES SL" at bounding box center [859, 127] width 151 height 12
click at [831, 96] on input "text" at bounding box center [847, 95] width 181 height 21
click at [831, 90] on input "text" at bounding box center [847, 95] width 181 height 21
click at [840, 23] on div "CAN JORDI ENTERPRISES SL [PERSON_NAME]" at bounding box center [877, 17] width 80 height 23
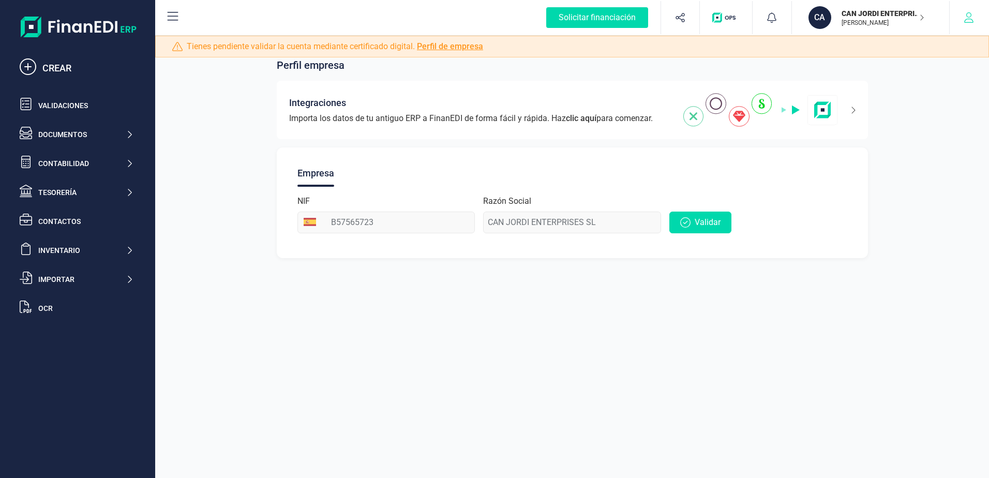
click at [960, 14] on button "button" at bounding box center [968, 17] width 39 height 33
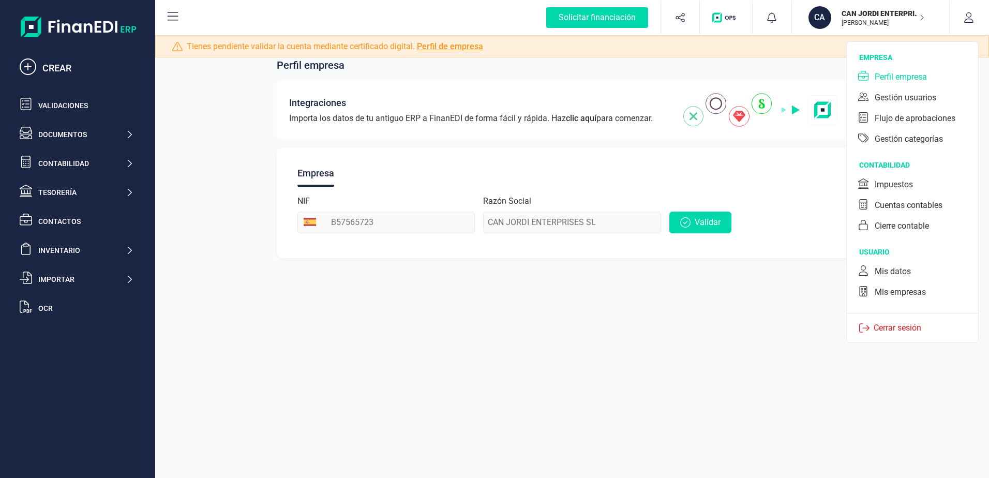
click at [888, 73] on div "Perfil empresa" at bounding box center [900, 77] width 52 height 12
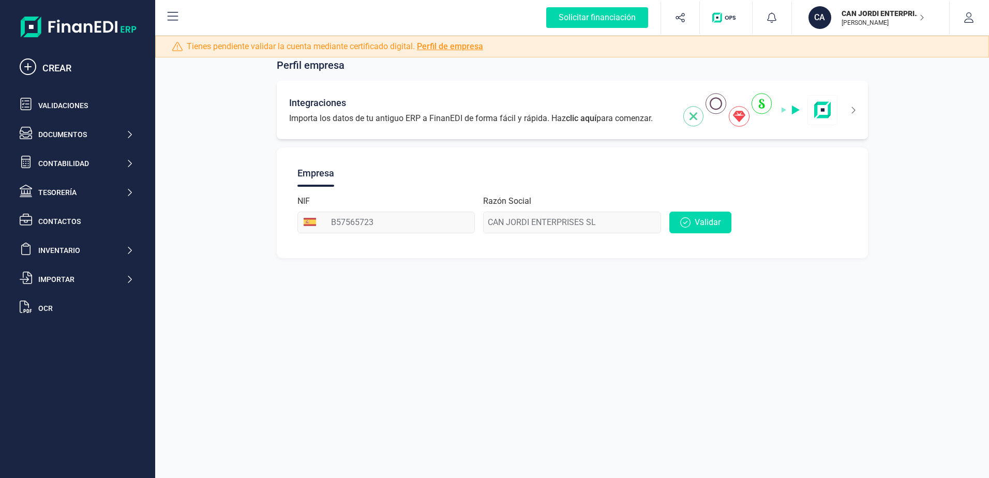
click at [846, 110] on icon at bounding box center [847, 110] width 18 height 17
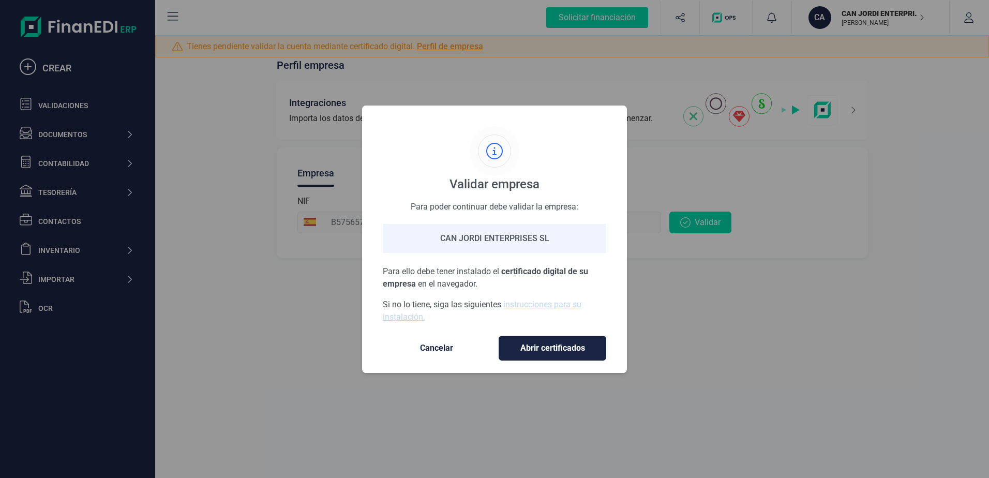
click at [831, 114] on div "Validar empresa Para poder continuar debe validar la empresa: CAN JORDI ENTERPR…" at bounding box center [494, 239] width 989 height 478
click at [439, 340] on button "Cancelar" at bounding box center [437, 348] width 108 height 25
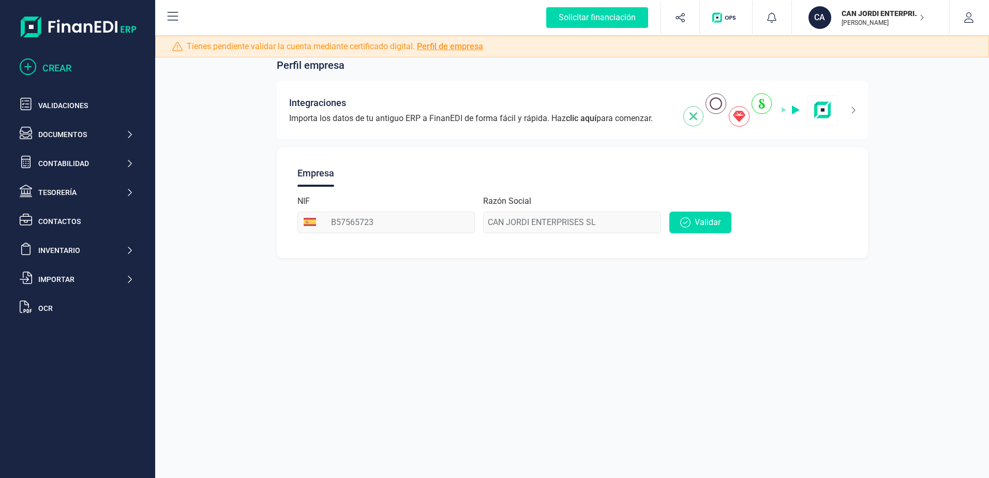
click at [60, 71] on div "CREAR" at bounding box center [87, 68] width 91 height 14
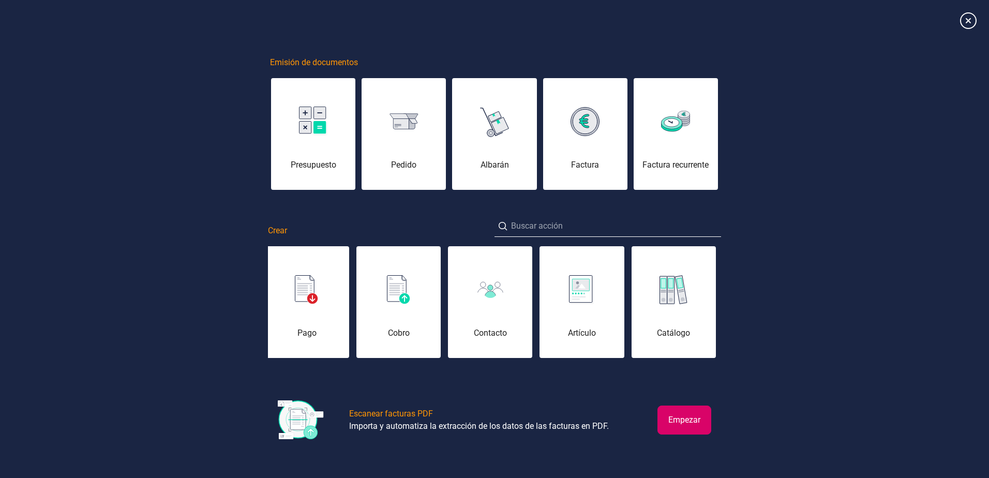
scroll to position [0, 319]
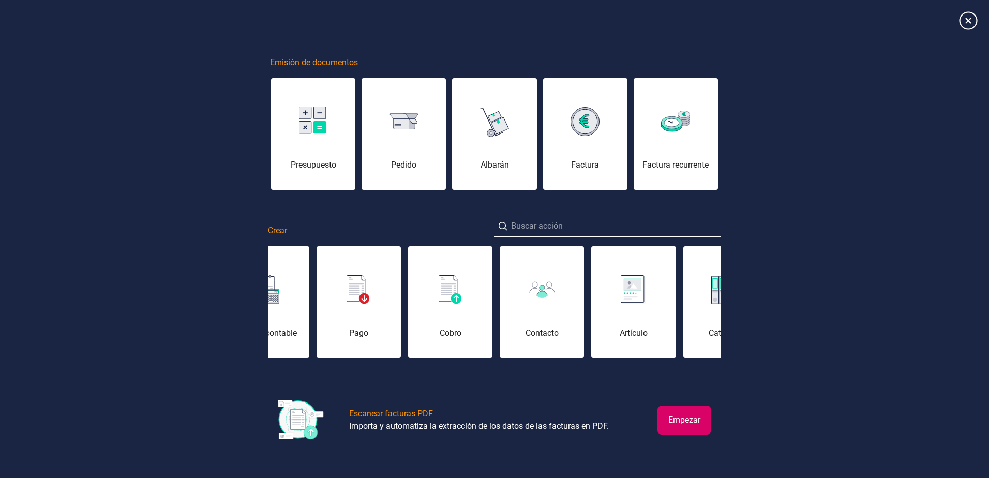
click at [963, 22] on icon at bounding box center [968, 20] width 18 height 18
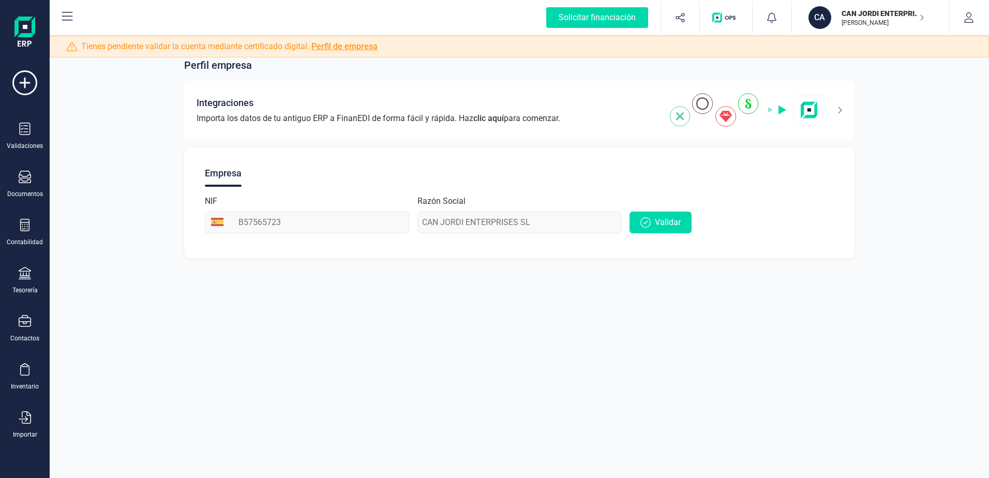
click at [69, 20] on icon at bounding box center [67, 16] width 11 height 9
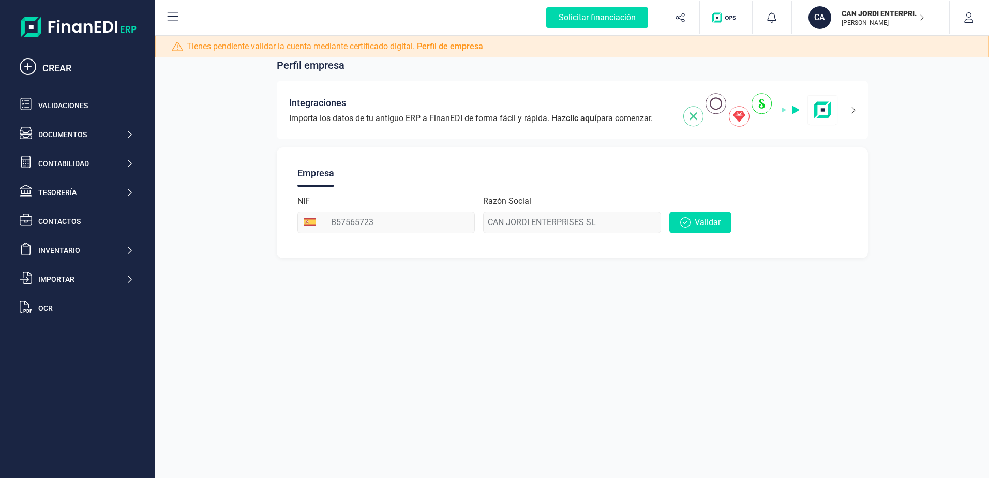
click at [69, 20] on img at bounding box center [79, 27] width 116 height 21
click at [844, 19] on p "[PERSON_NAME]" at bounding box center [882, 23] width 83 height 8
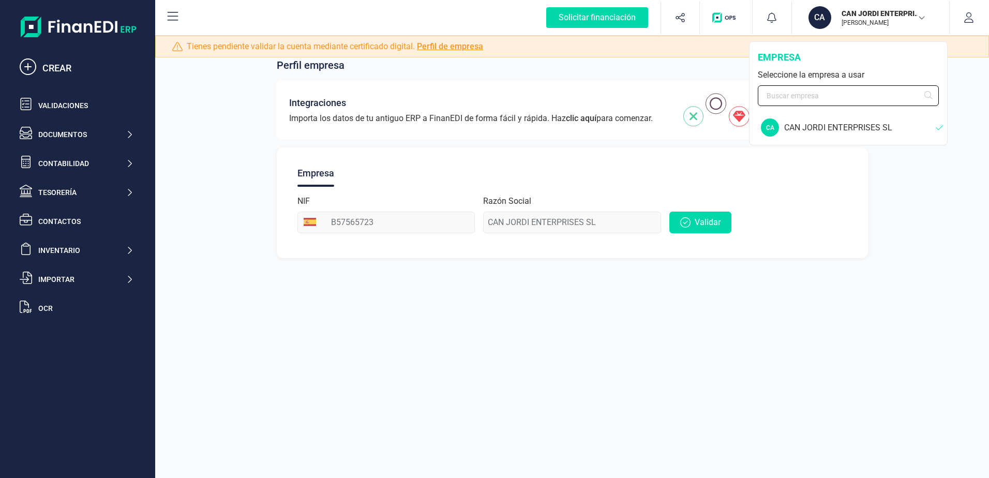
click at [849, 105] on input "text" at bounding box center [847, 95] width 181 height 21
click at [725, 20] on img "button" at bounding box center [725, 17] width 27 height 10
